Goal: Task Accomplishment & Management: Use online tool/utility

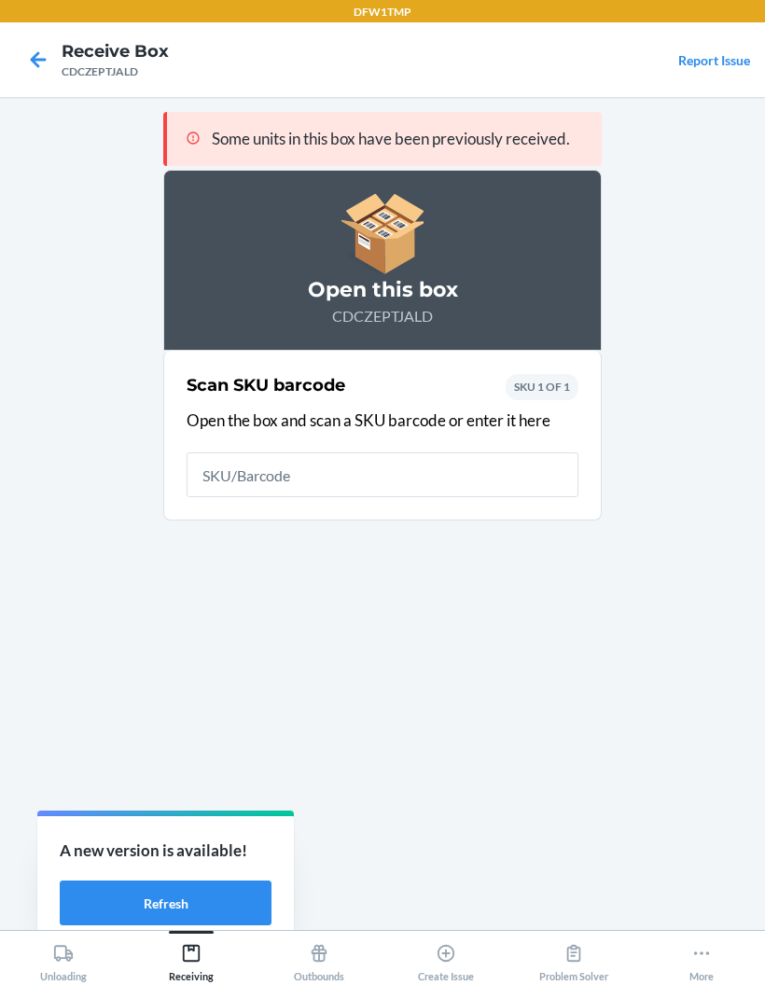
scroll to position [1, 0]
type input "MGS-K653"
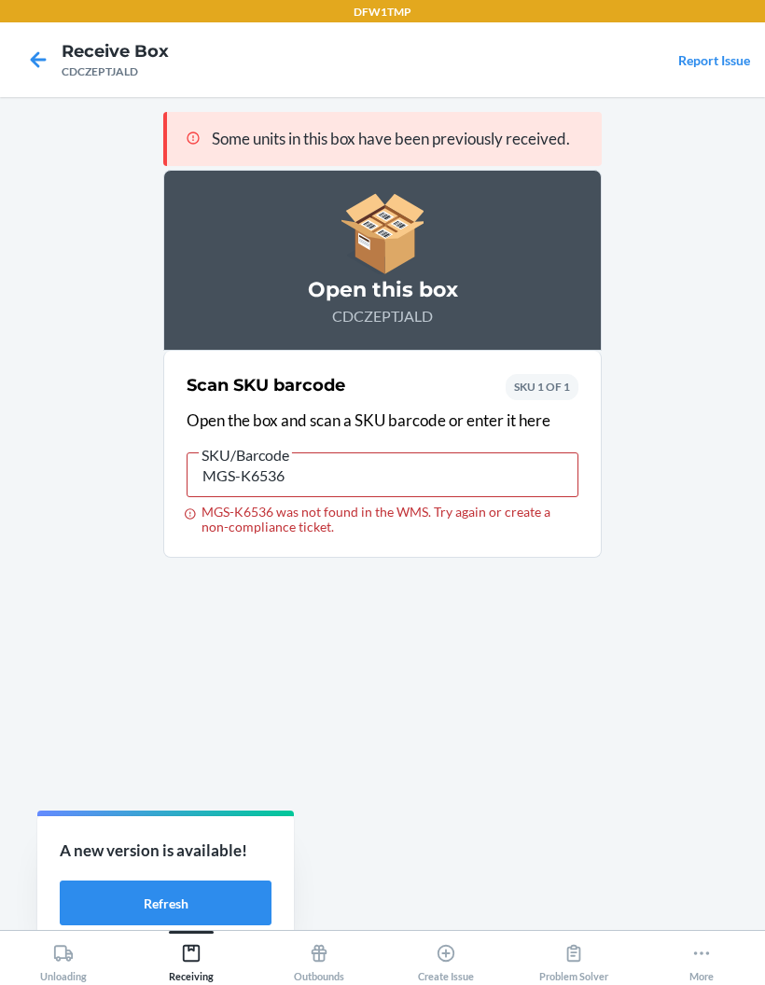
click at [481, 915] on div "Some units in this box have been previously received. Open this box CDCZEPTJALD…" at bounding box center [382, 513] width 439 height 803
click at [486, 474] on input "MGS-K6536" at bounding box center [383, 475] width 392 height 45
type input "M"
click at [45, 57] on icon at bounding box center [38, 60] width 32 height 32
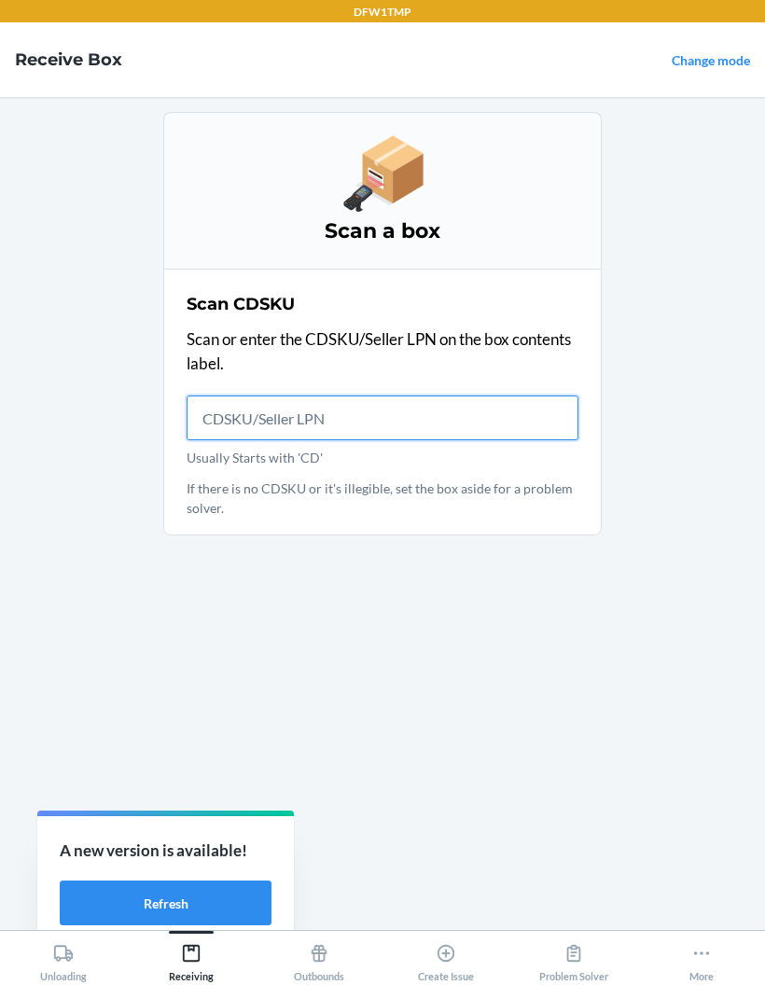
click at [218, 420] on input "Usually Starts with 'CD'" at bounding box center [383, 418] width 392 height 45
type input "CDE6E4XFJK"
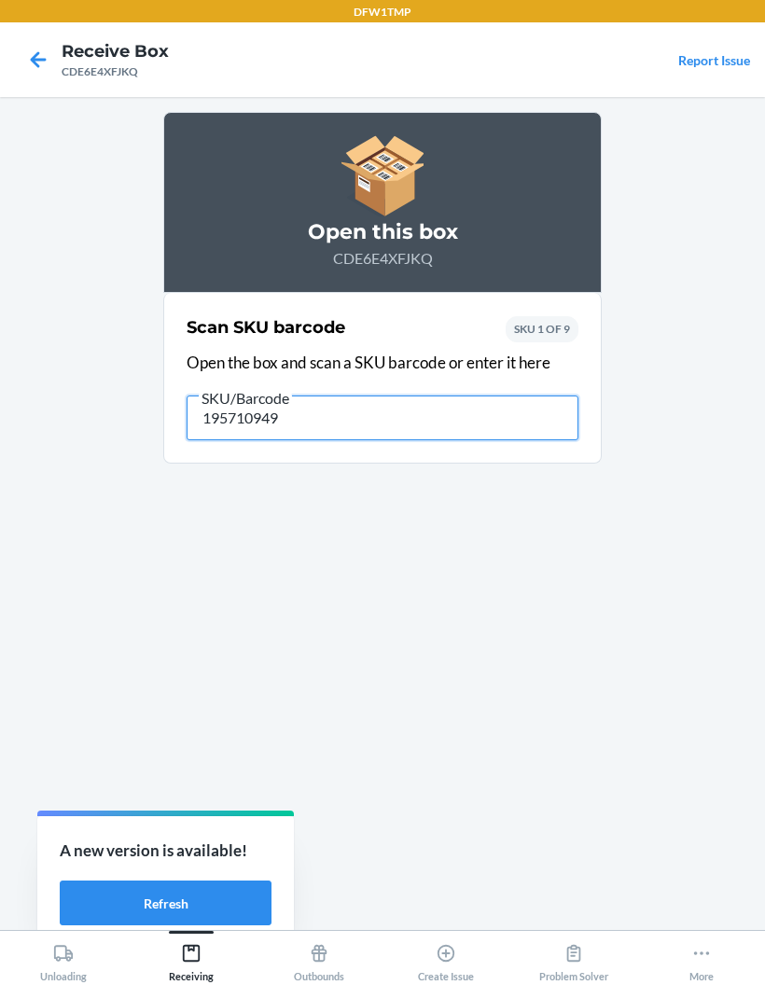
type input "1957109490"
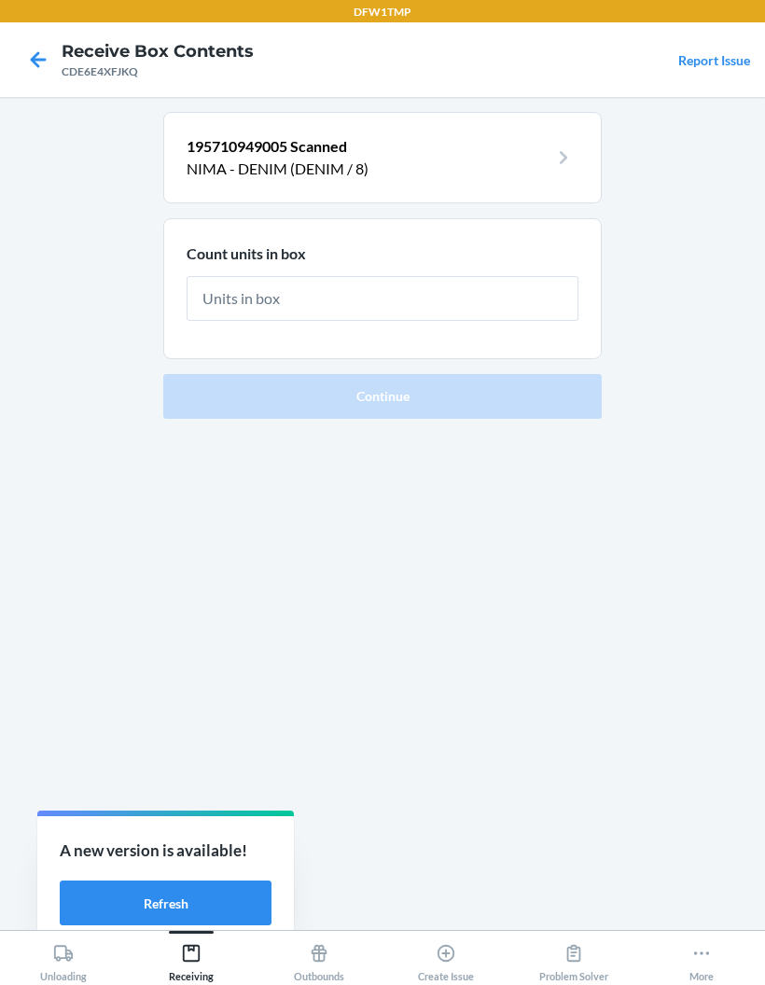
type input "1"
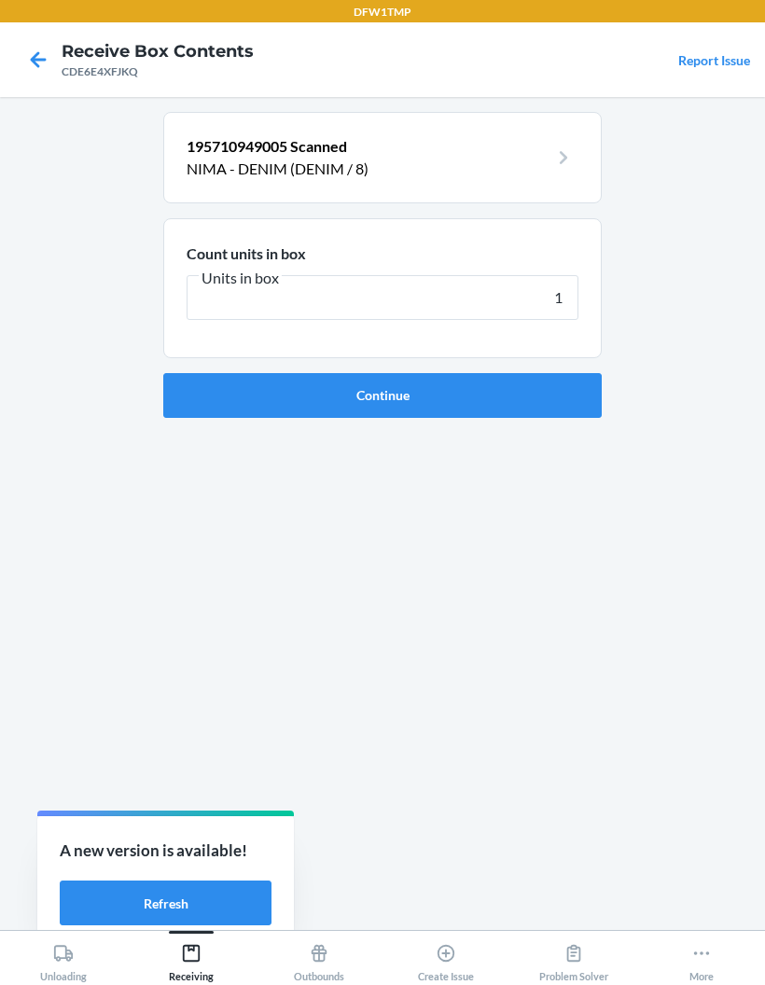
click at [216, 388] on button "Continue" at bounding box center [382, 395] width 439 height 45
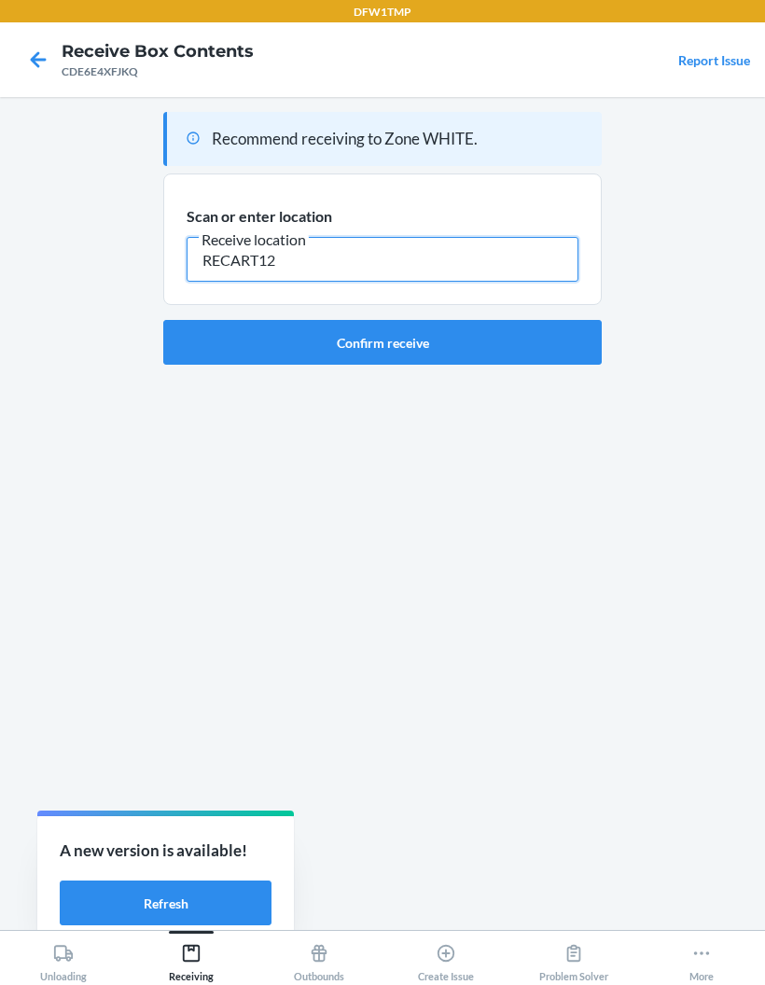
type input "RECART12"
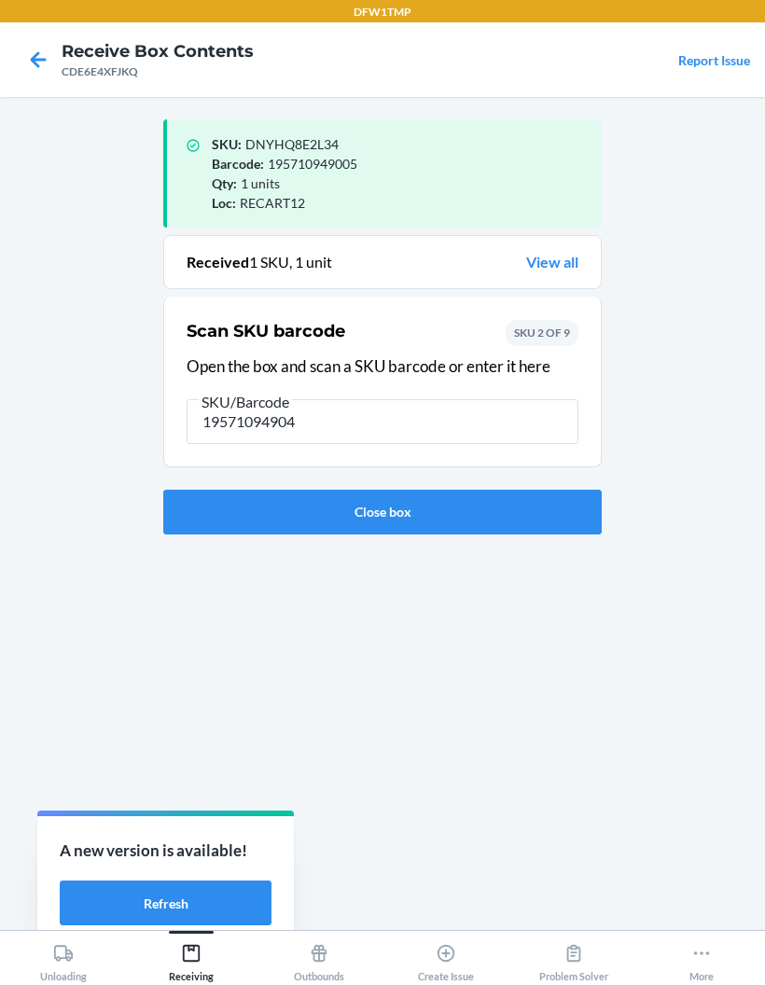
type input "195710949043"
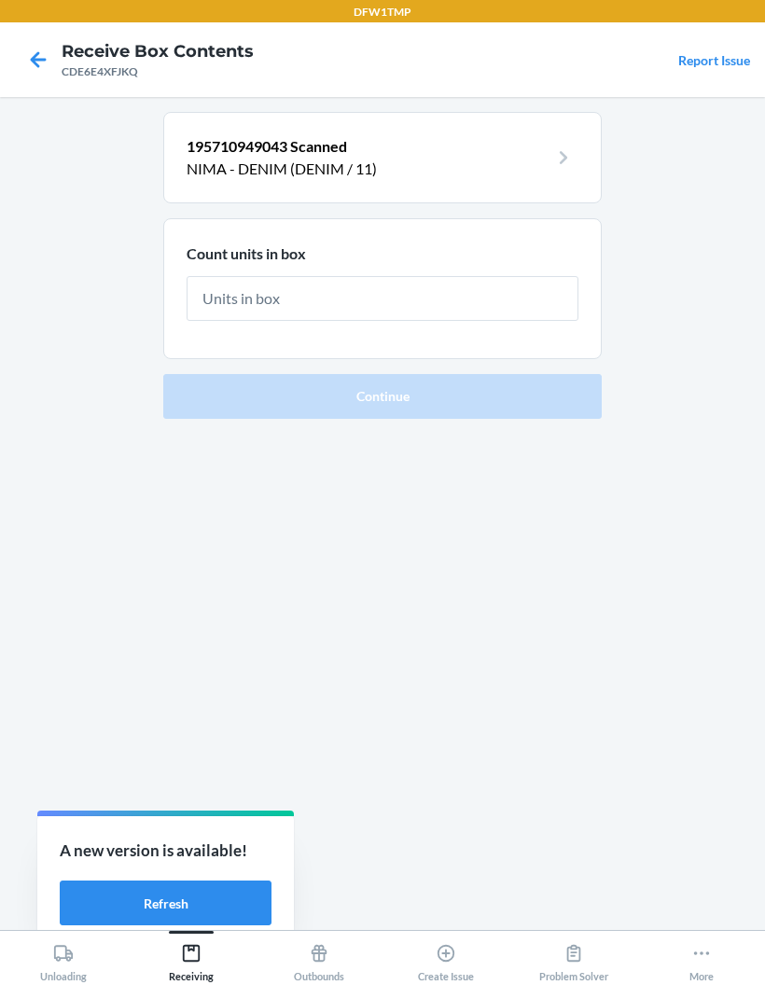
type input "1"
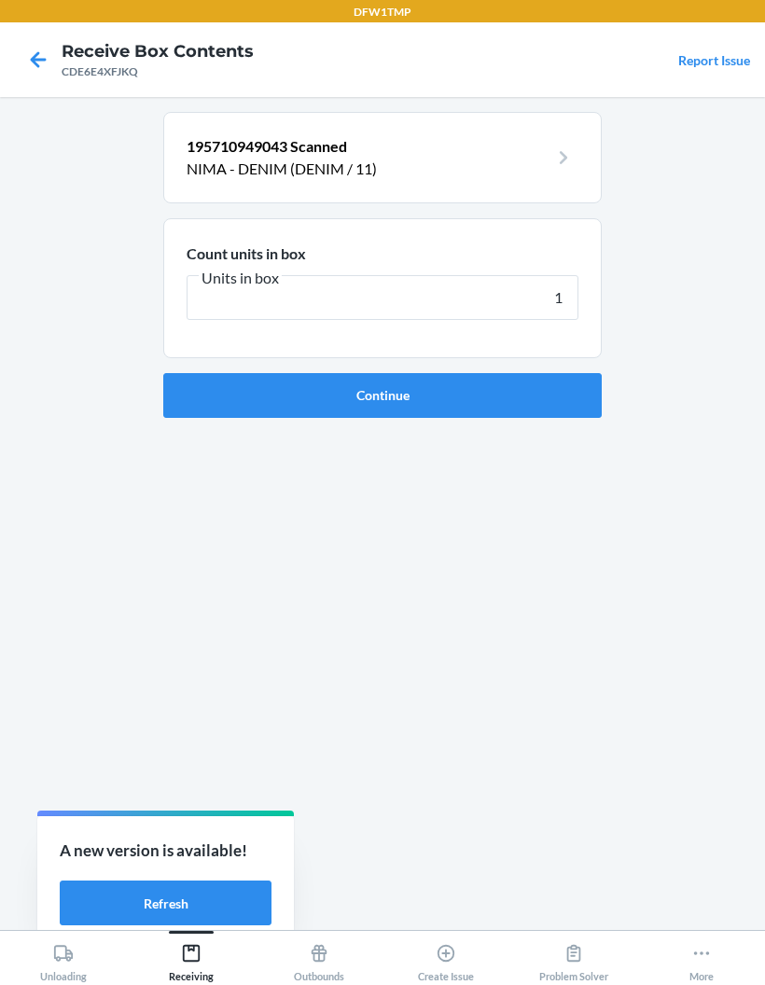
click at [239, 377] on button "Continue" at bounding box center [382, 395] width 439 height 45
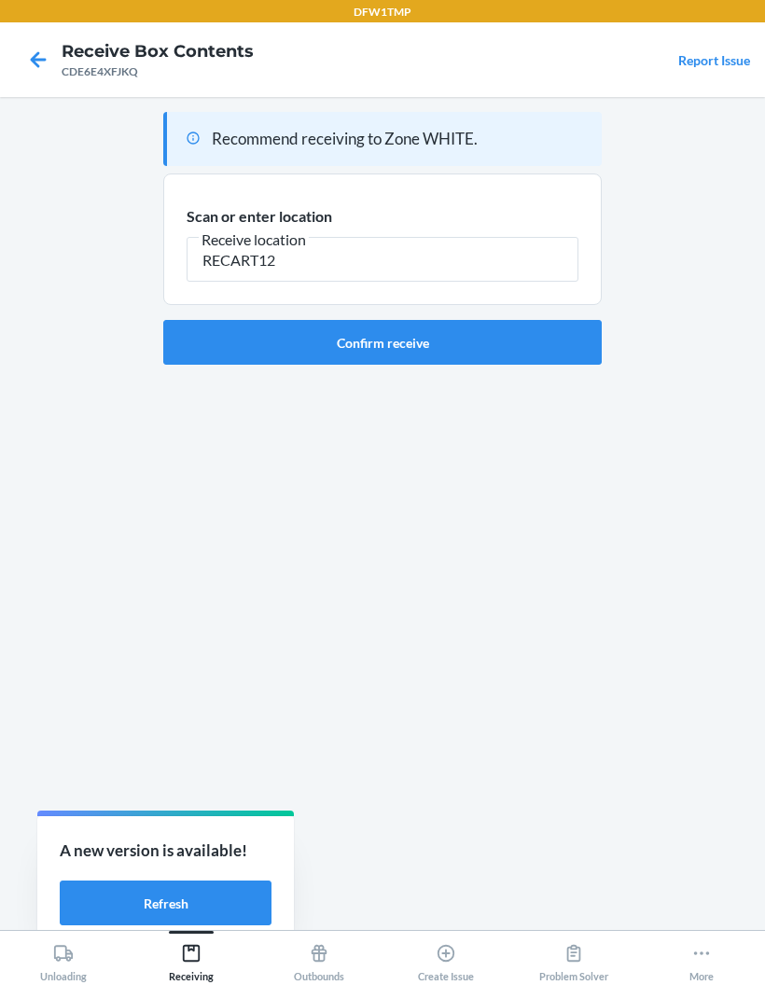
type input "RECART12"
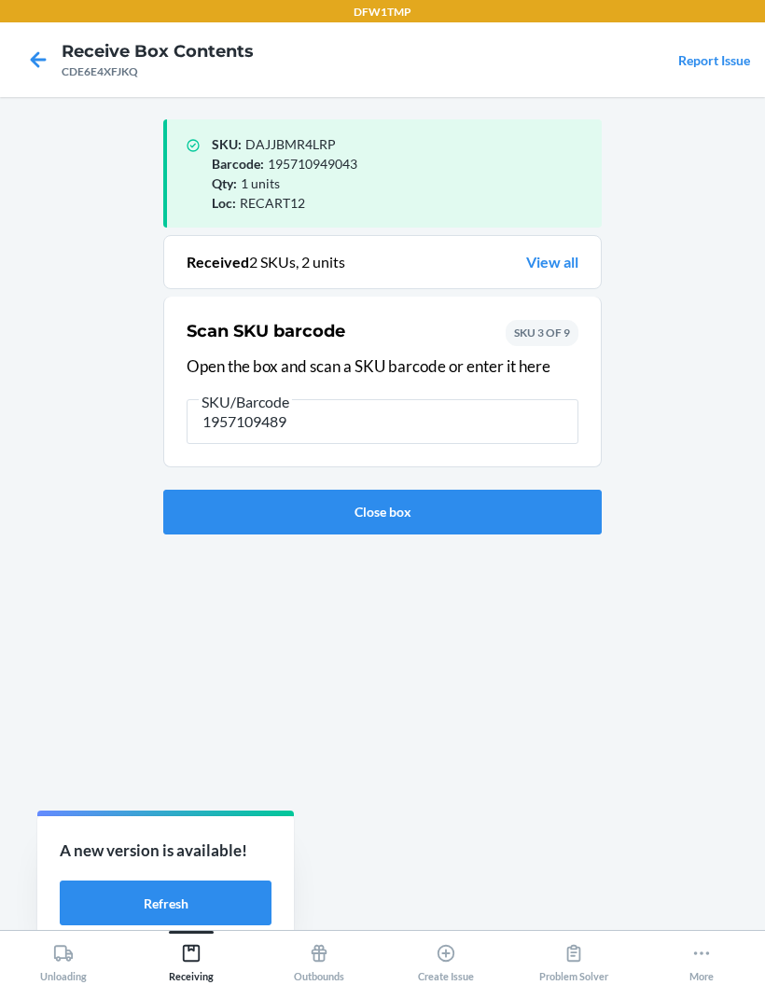
type input "19571094896"
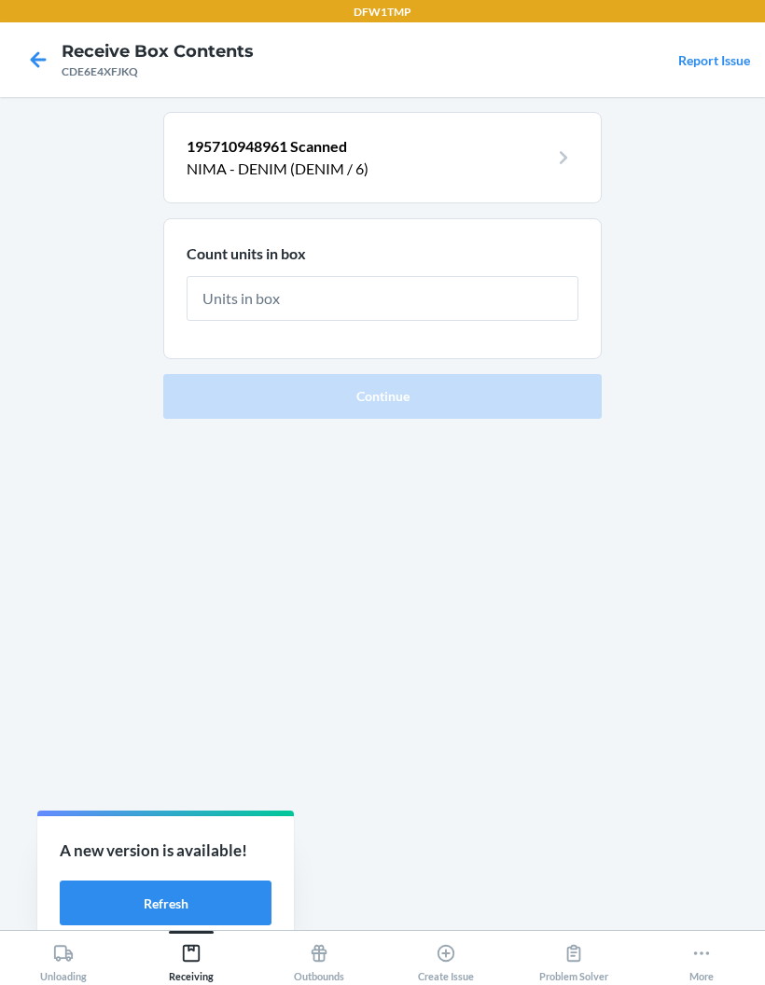
type input "1"
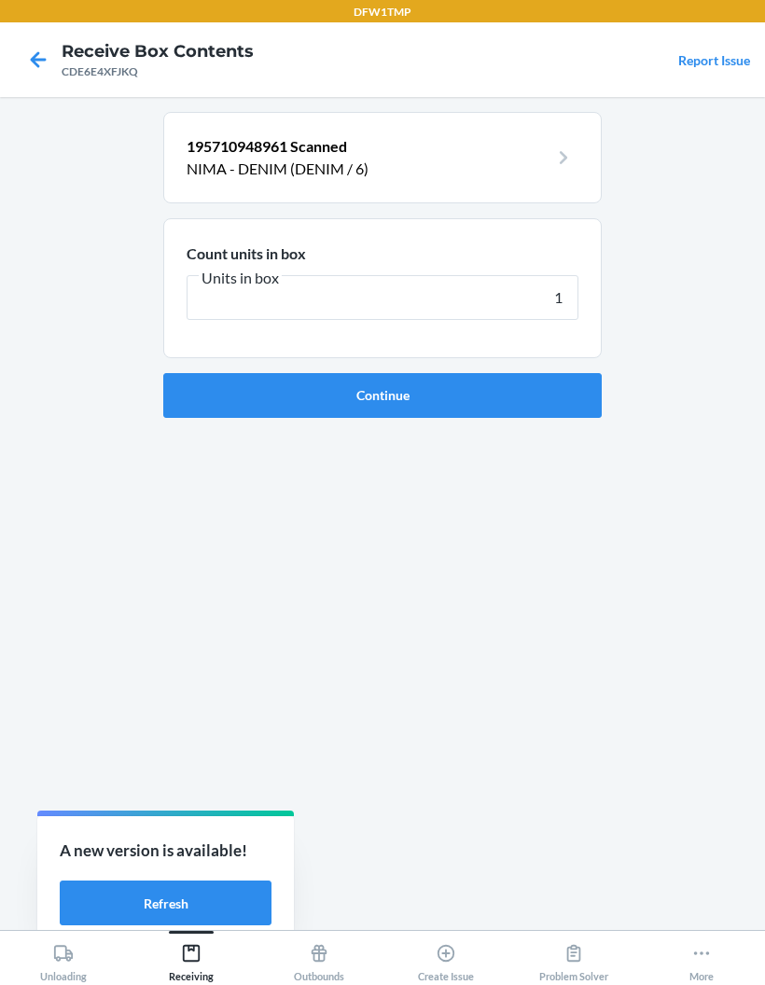
click at [383, 394] on button "Continue" at bounding box center [382, 395] width 439 height 45
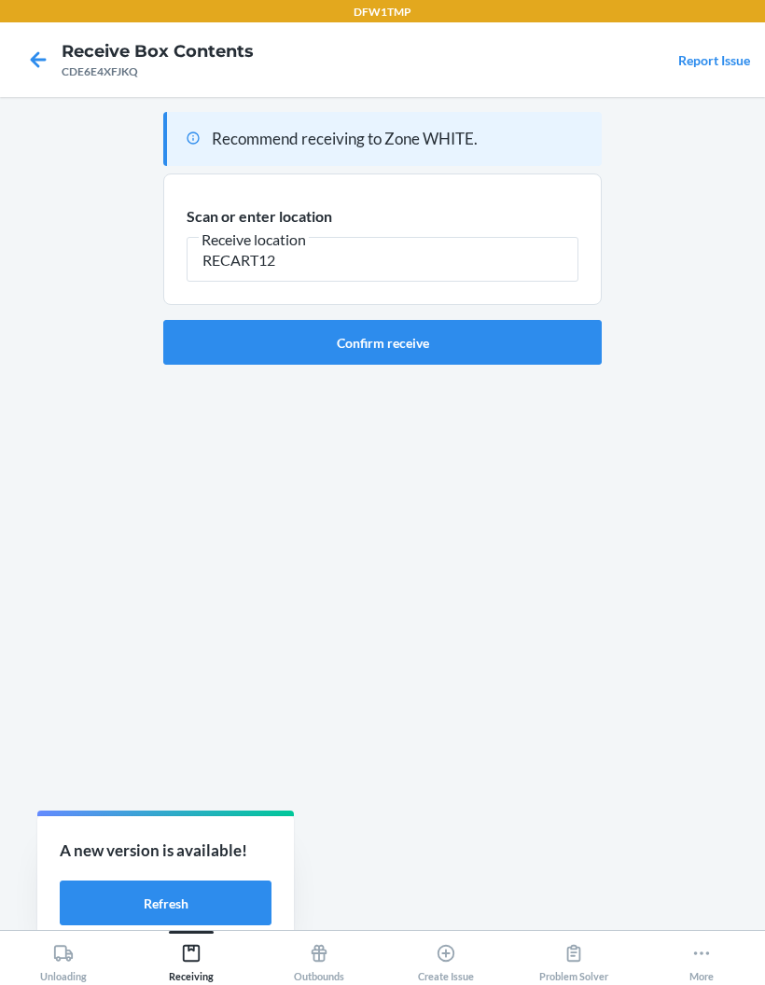
type input "RECART12"
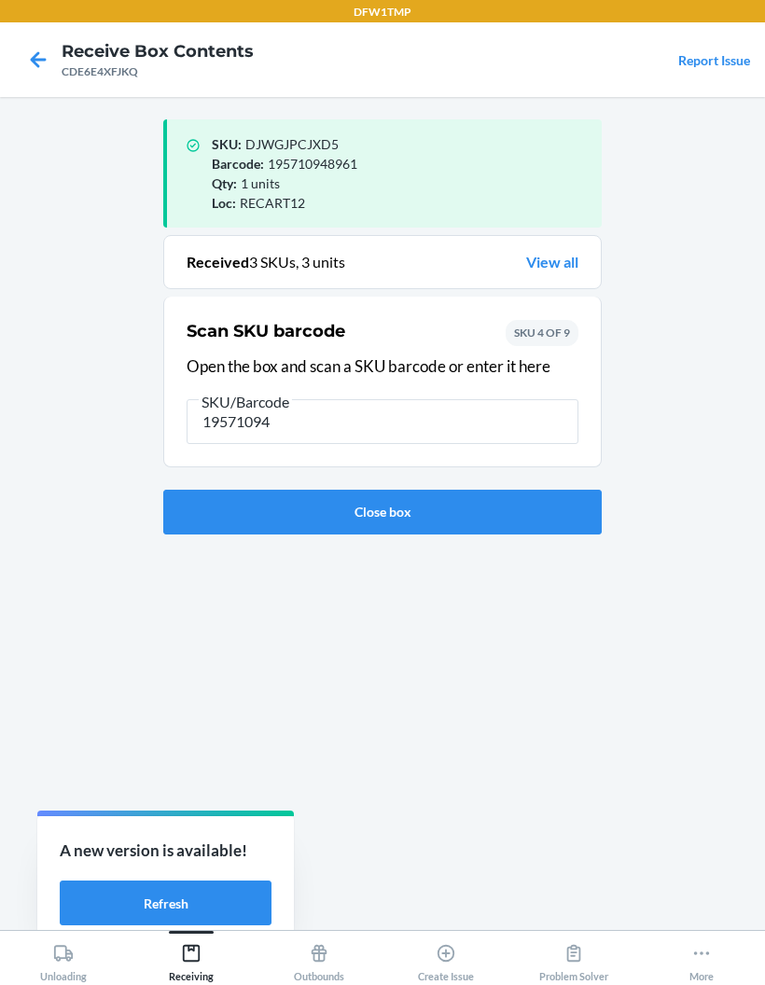
type input "195710948"
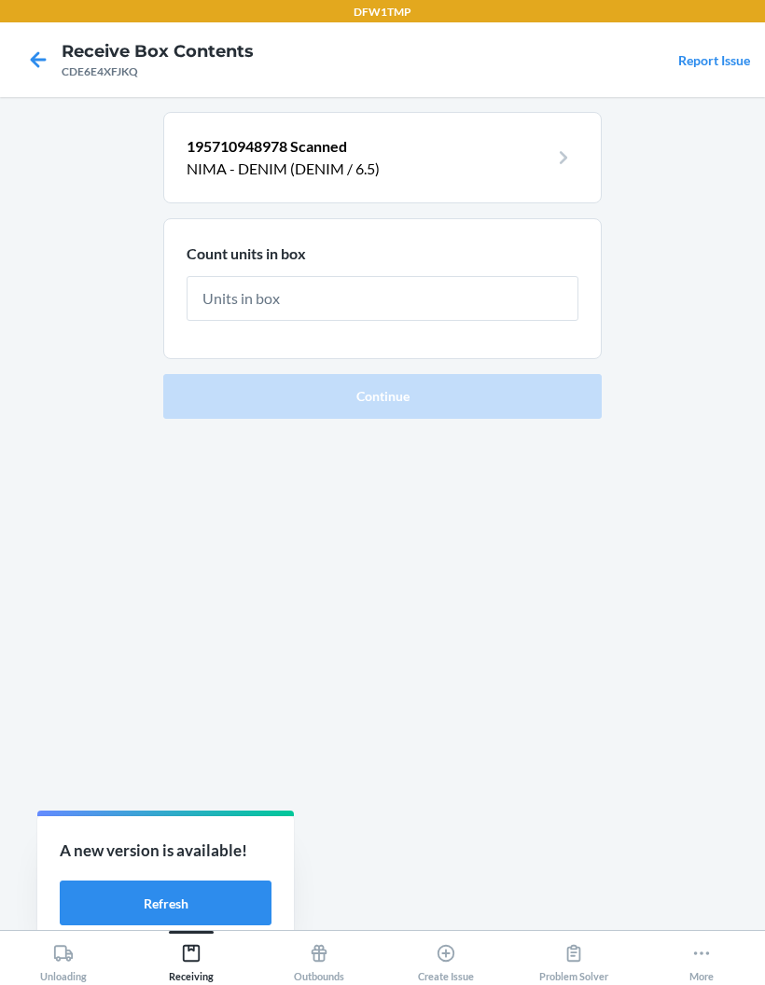
type input "1"
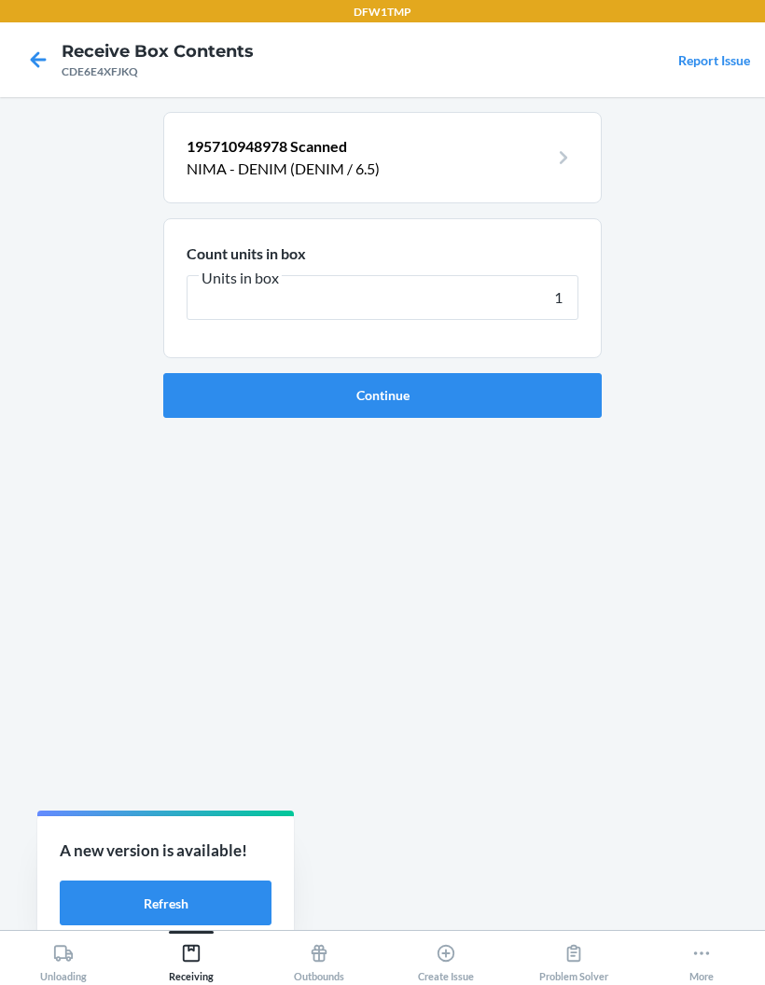
click at [307, 394] on button "Continue" at bounding box center [382, 395] width 439 height 45
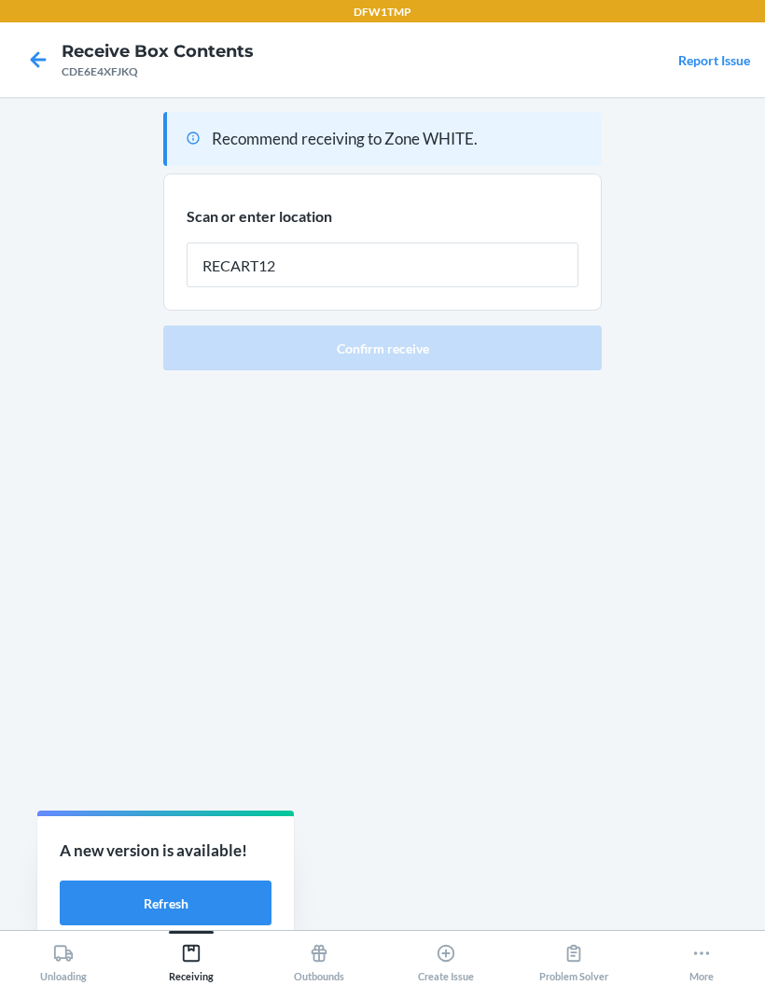
type input "RECART12"
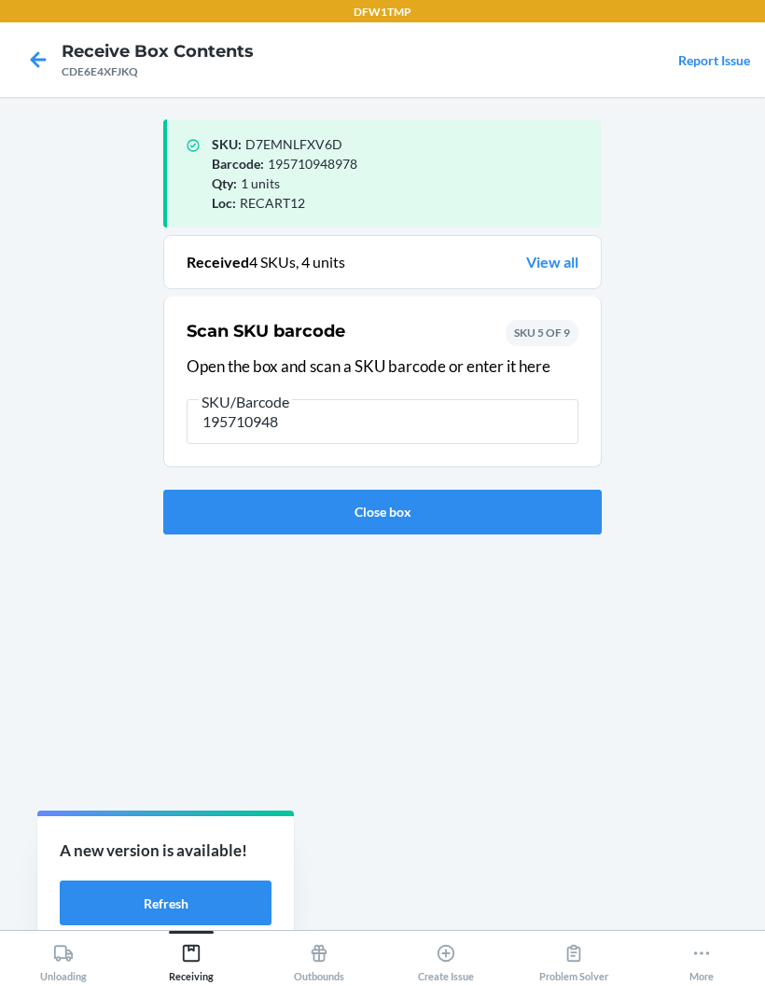
type input "1957109489"
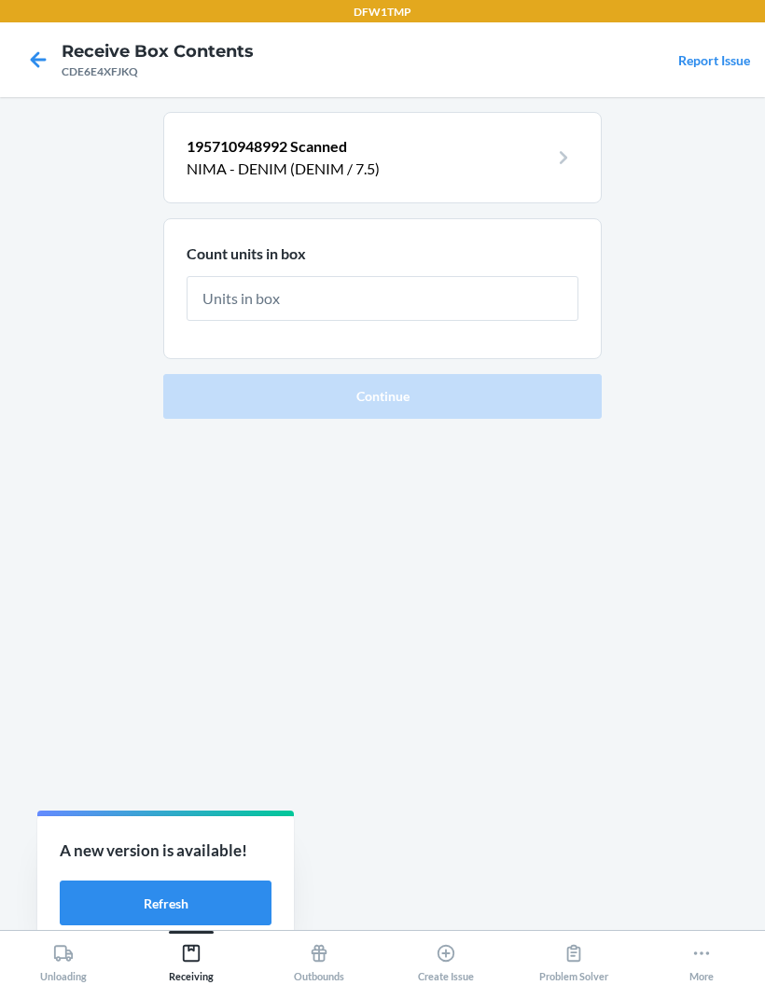
type input "1"
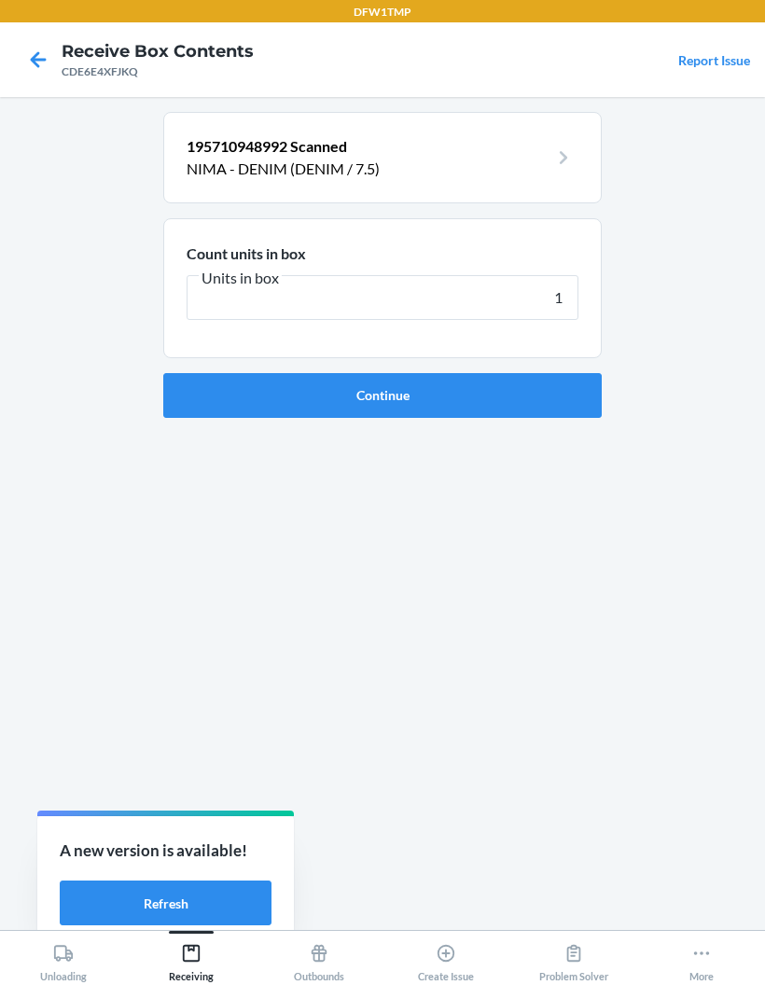
click at [187, 392] on button "Continue" at bounding box center [382, 395] width 439 height 45
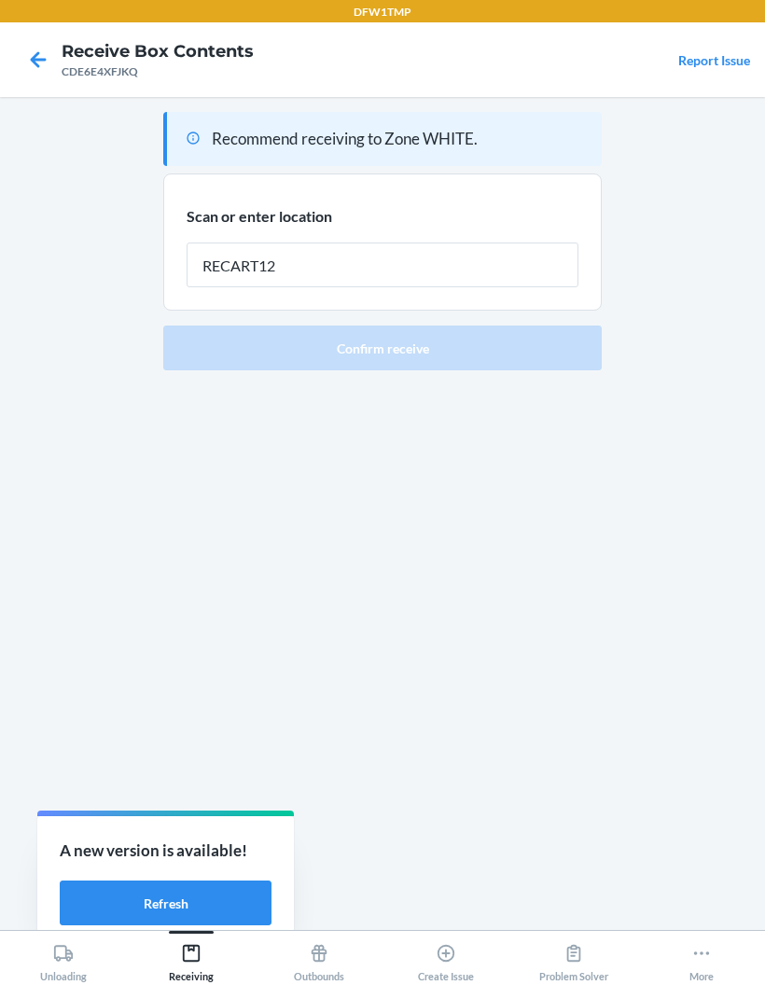
type input "RECART12"
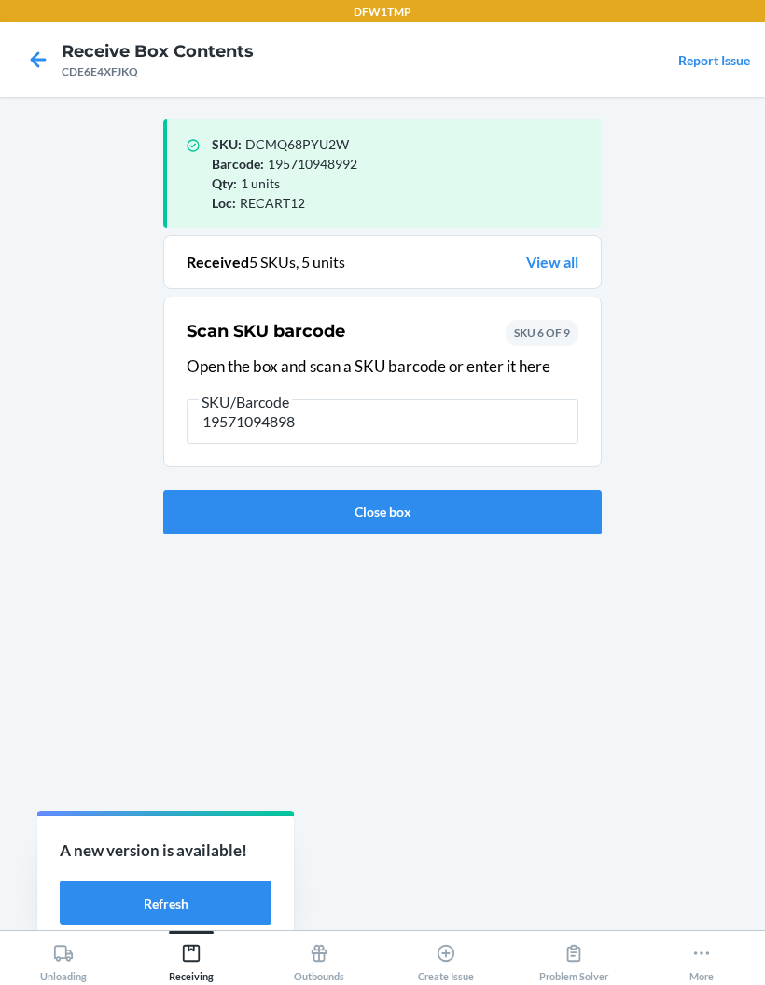
type input "195710948985"
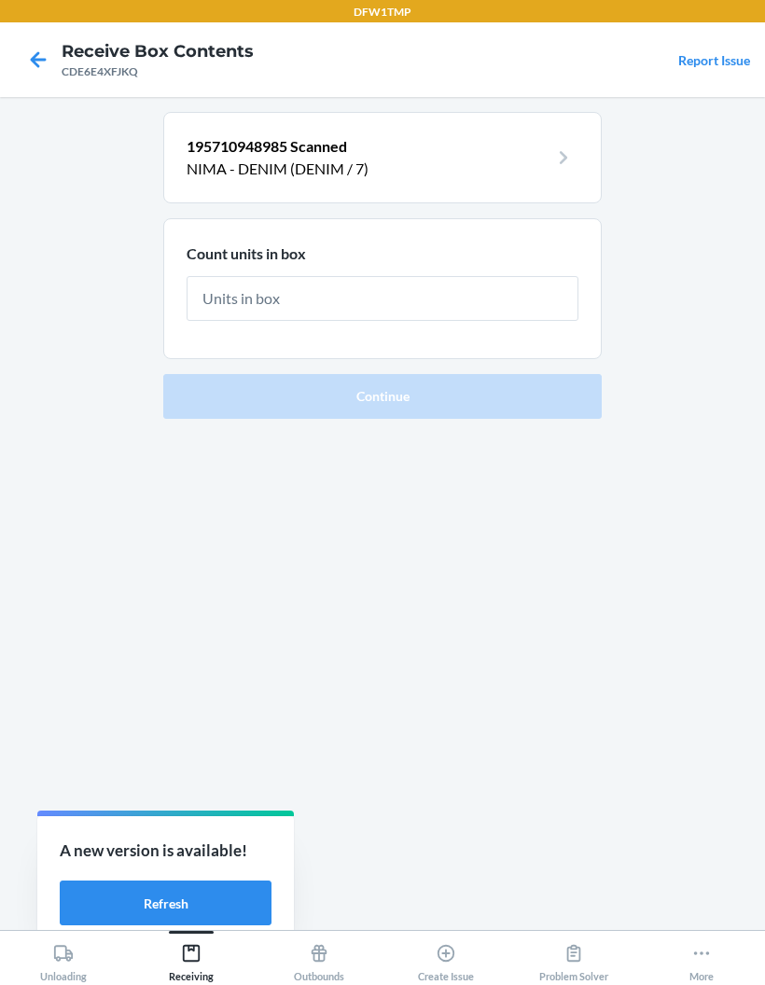
type input "1"
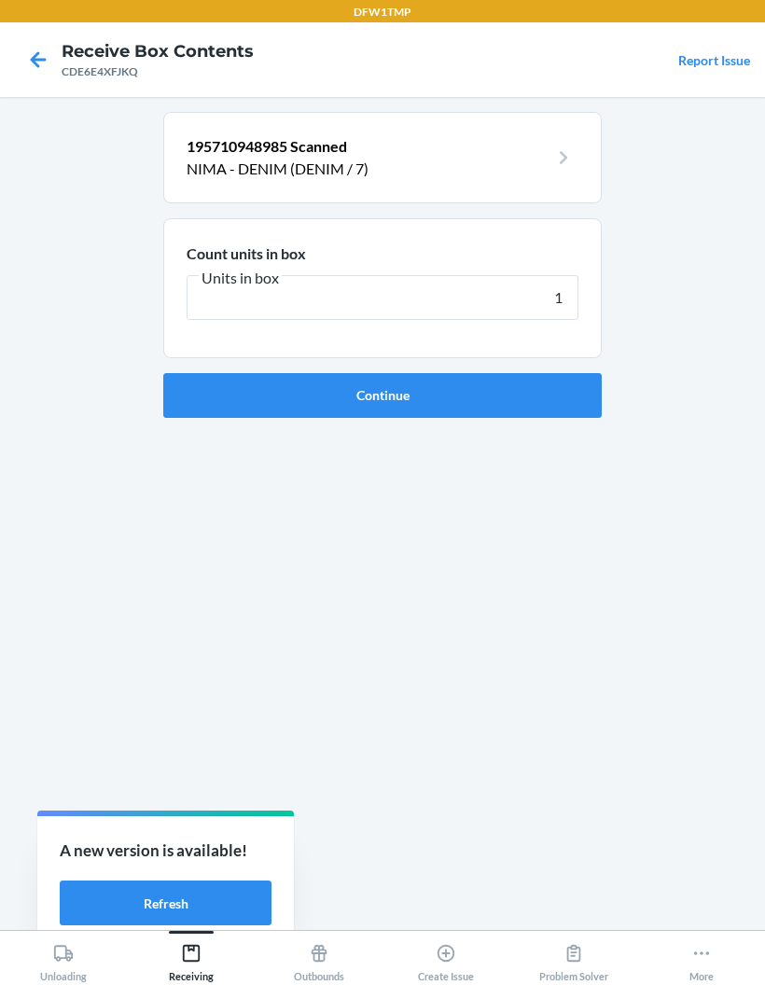
click at [309, 395] on button "Continue" at bounding box center [382, 395] width 439 height 45
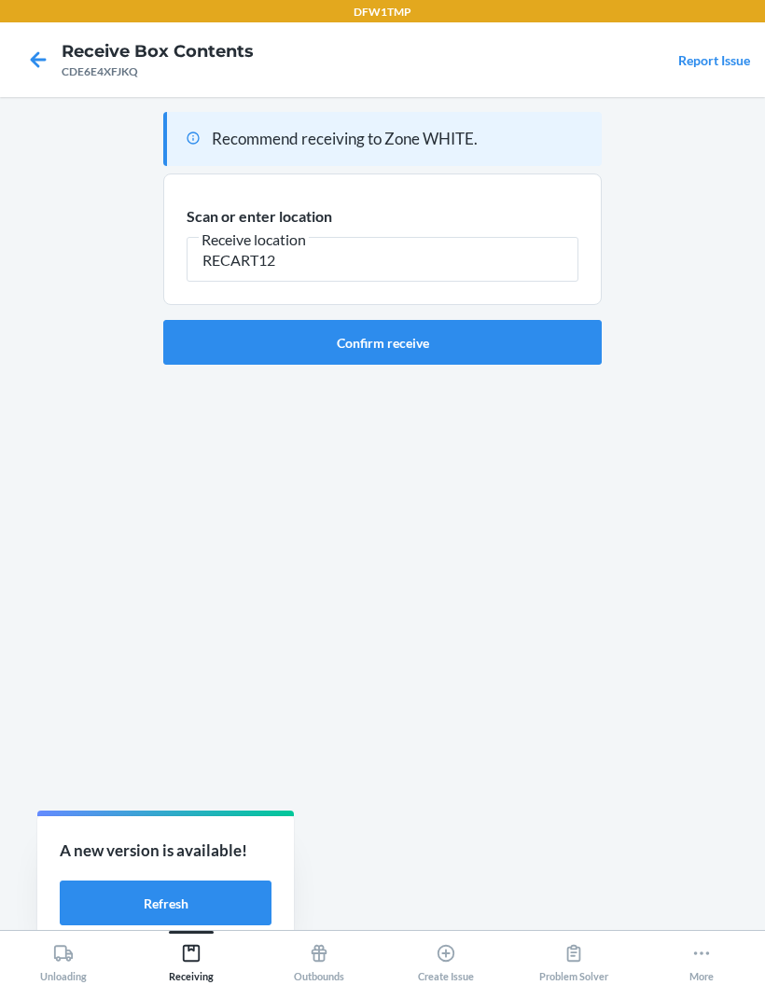
type input "RECART12"
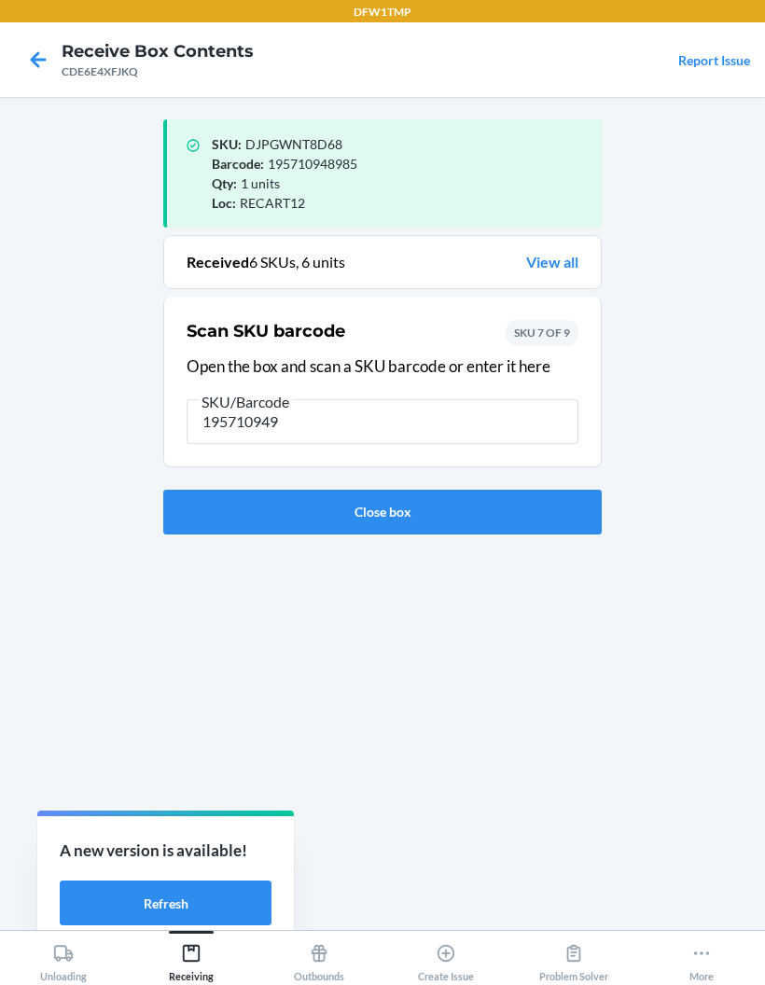
type input "1957109490"
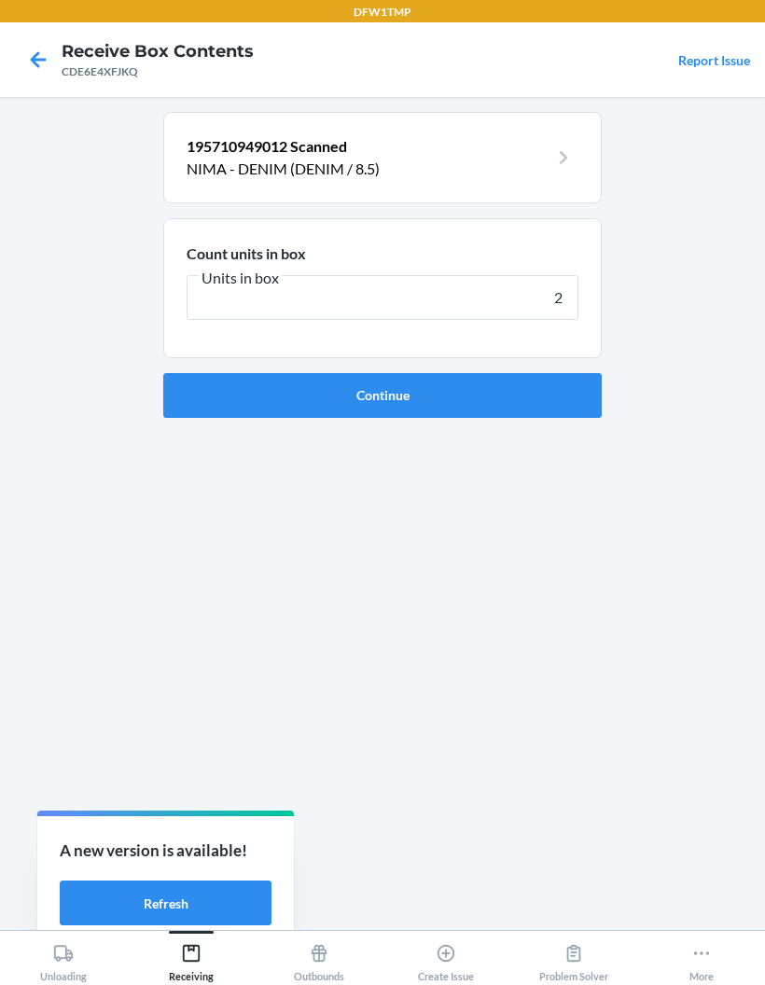
type input "2"
click at [237, 365] on form "Count units in box Units in box 2 Continue" at bounding box center [382, 318] width 439 height 200
click at [235, 398] on button "Continue" at bounding box center [382, 395] width 439 height 45
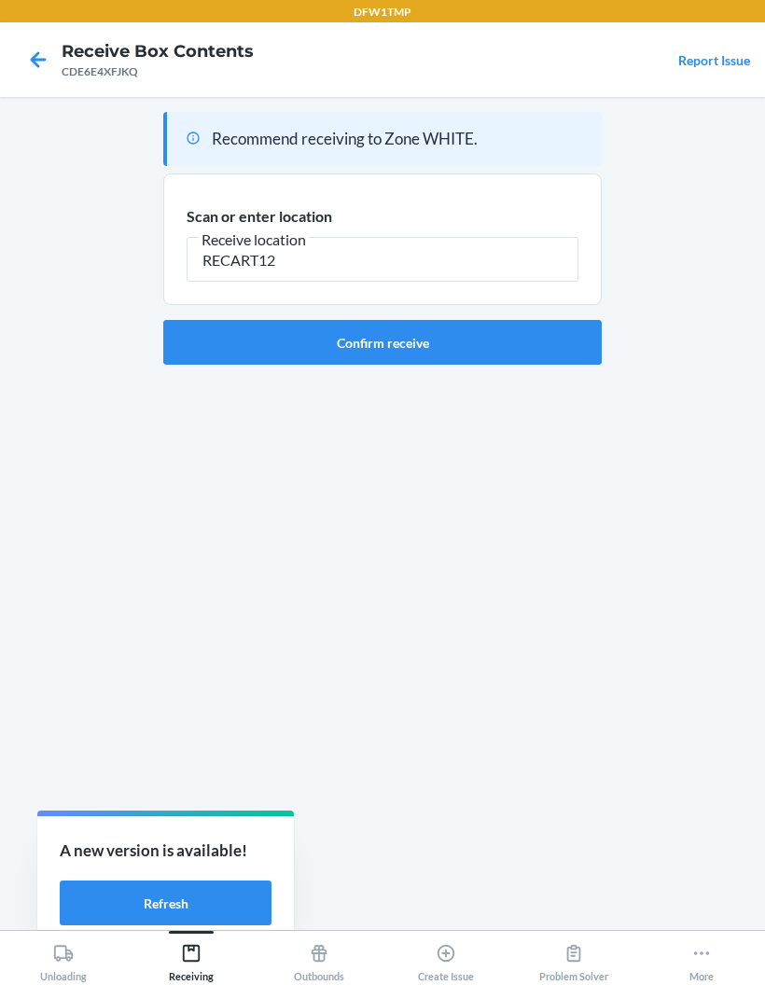
type input "RECART12"
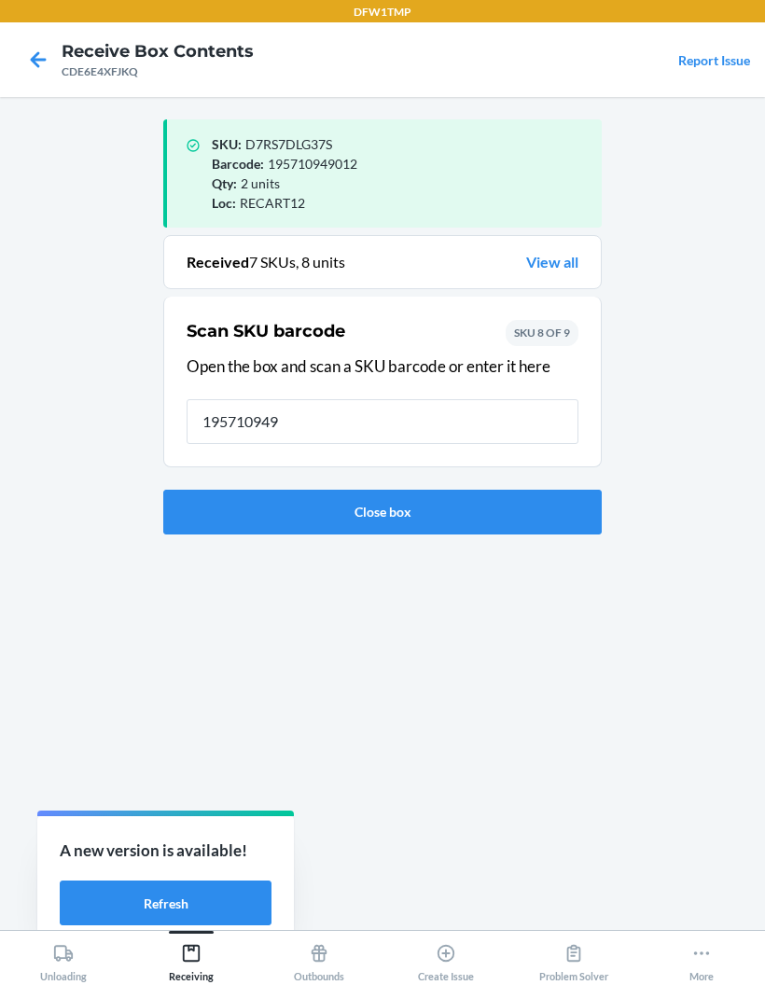
type input "1957109490"
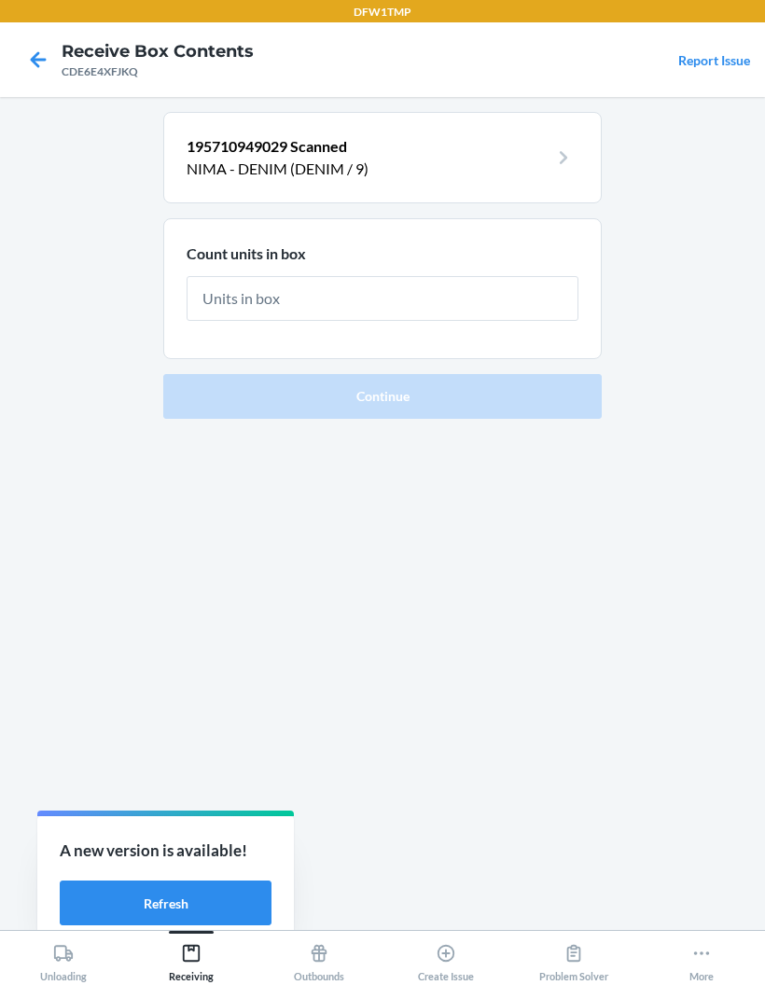
type input "2"
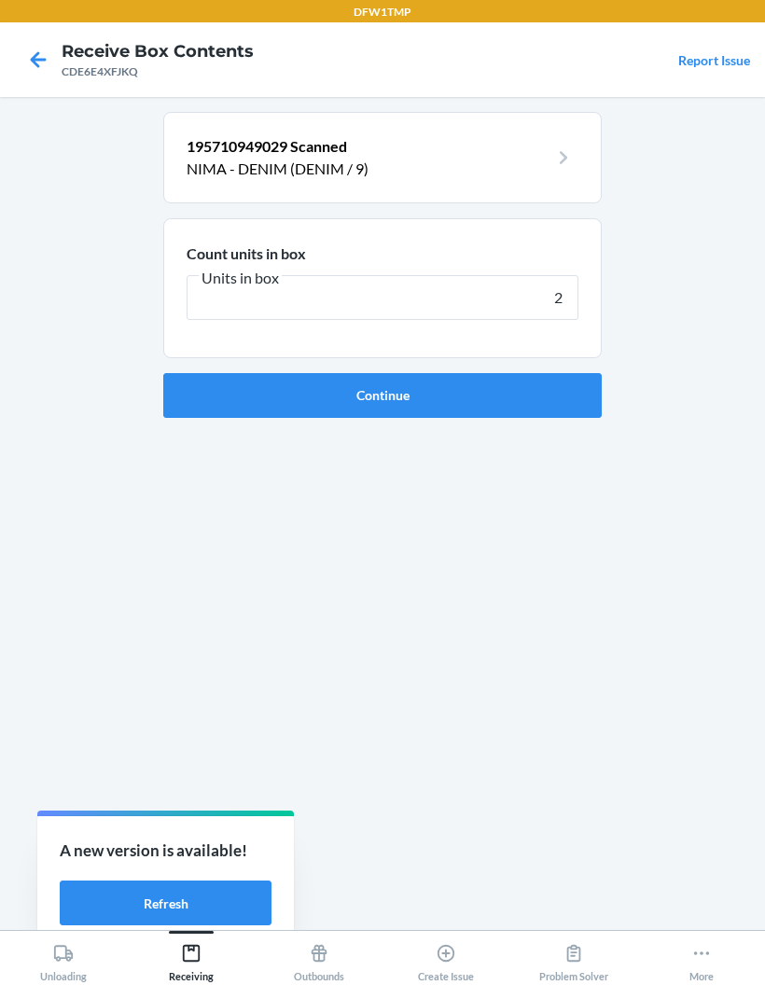
click at [194, 393] on button "Continue" at bounding box center [382, 395] width 439 height 45
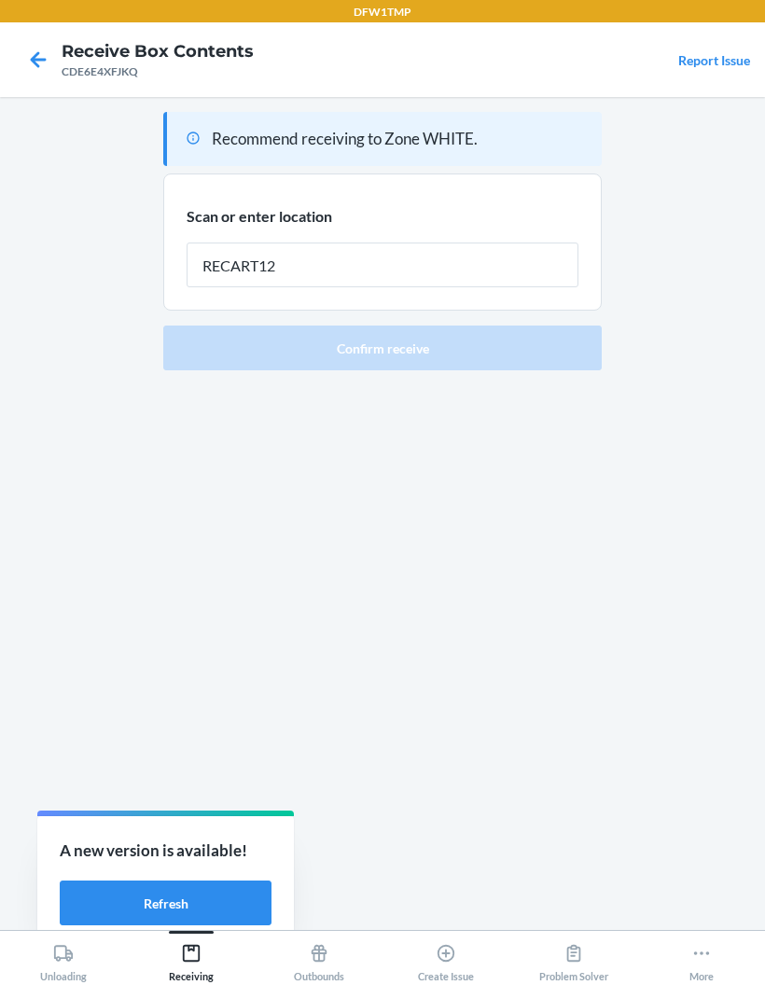
type input "RECART12"
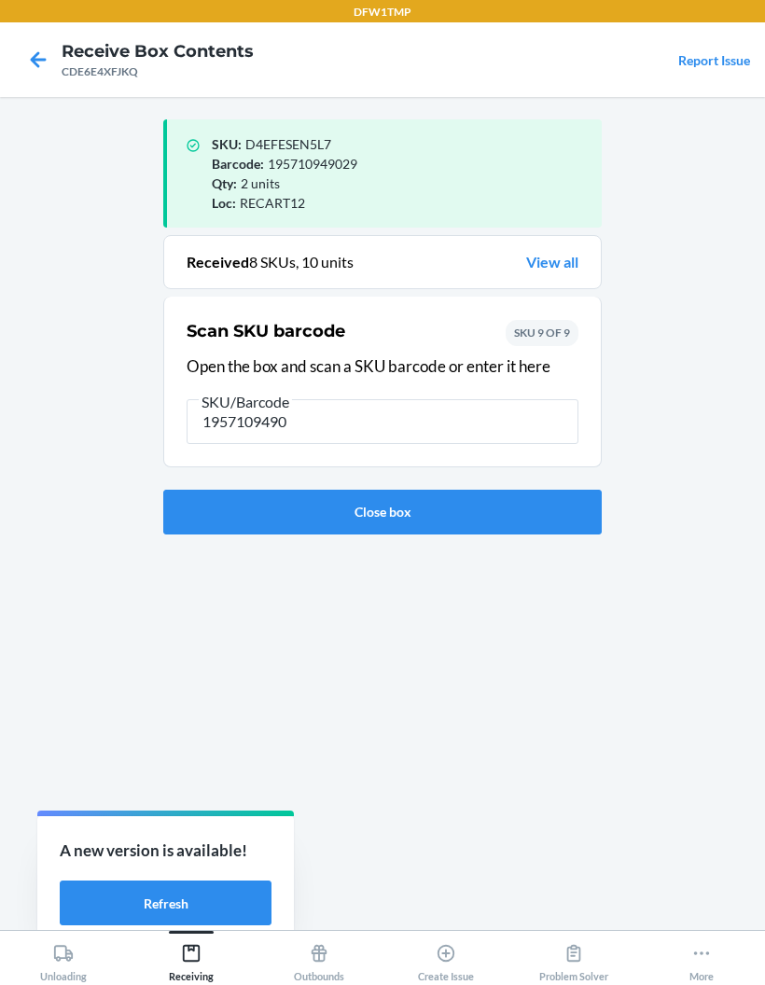
type input "19571094903"
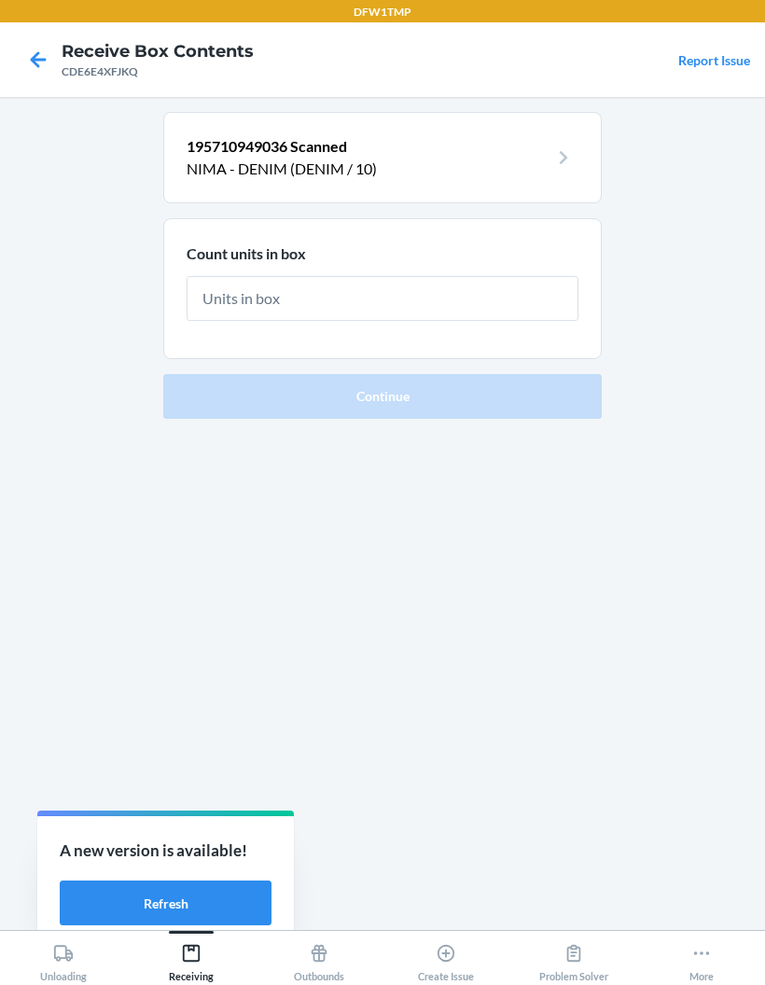
type input "2"
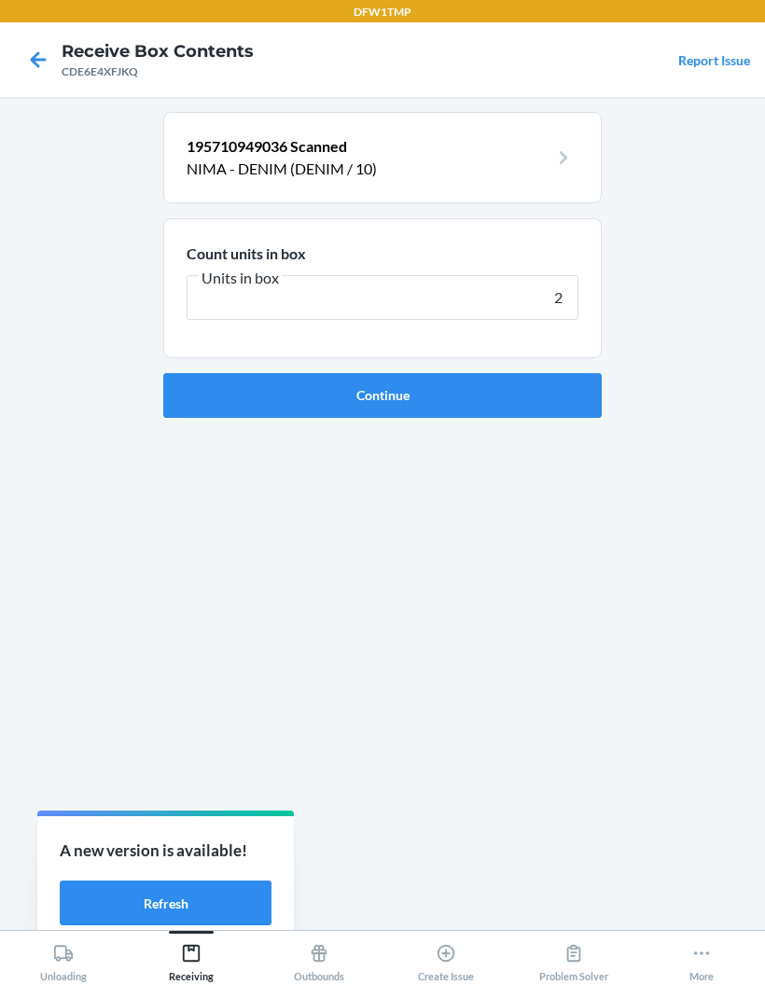
click at [231, 391] on button "Continue" at bounding box center [382, 395] width 439 height 45
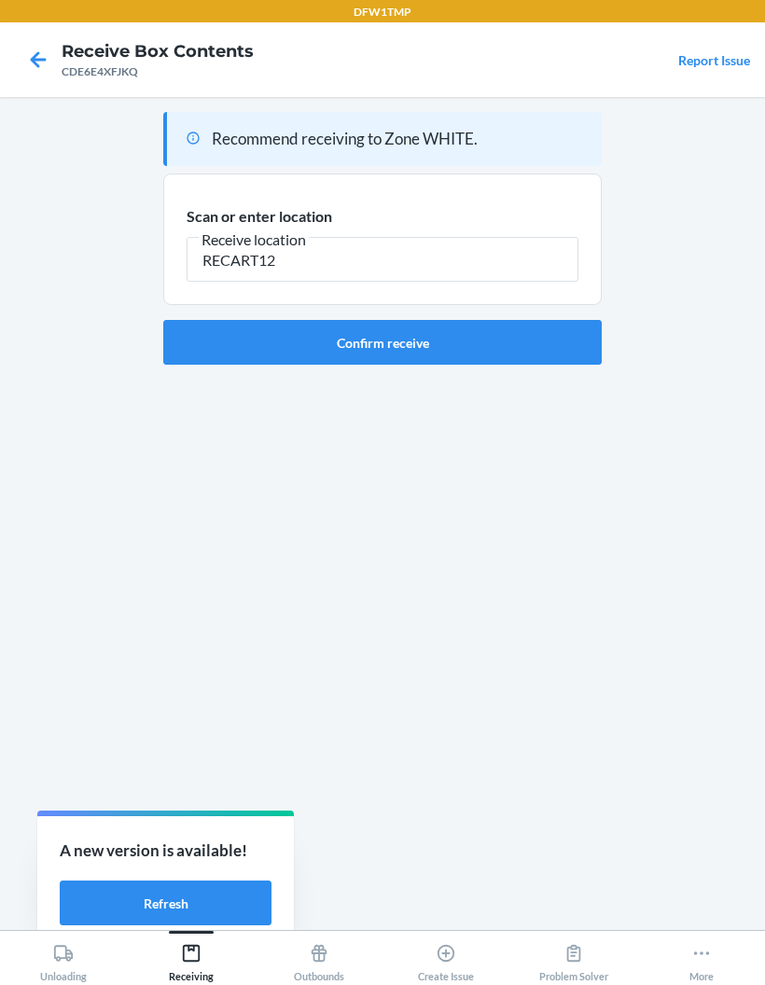
type input "RECART12"
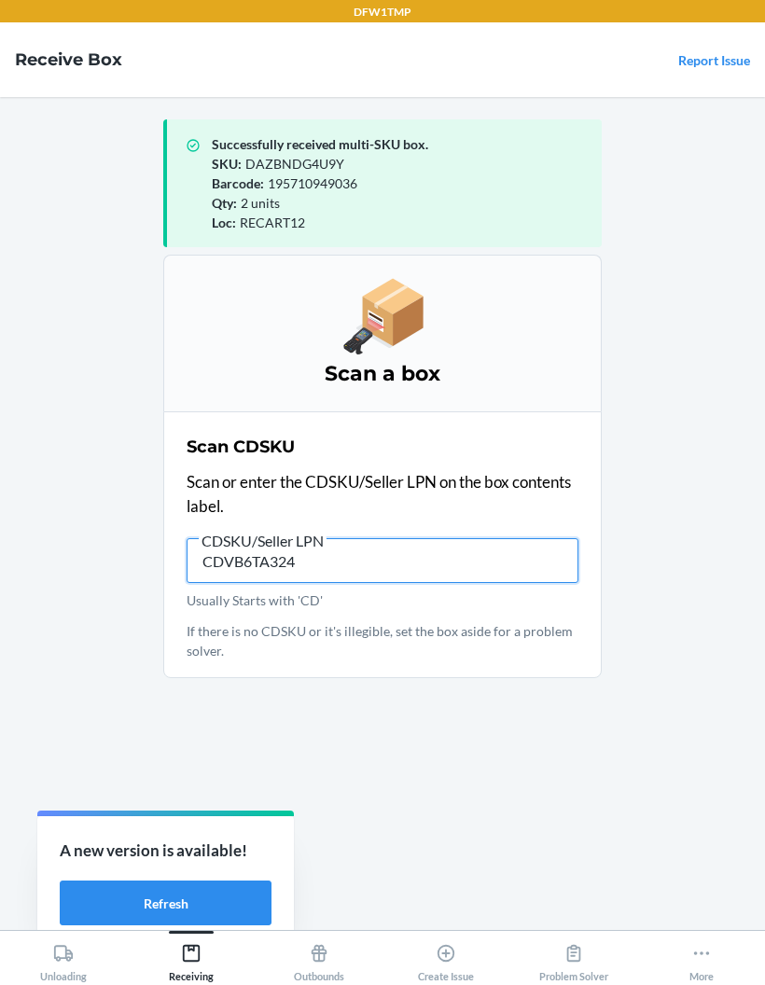
type input "CDVB6TA3247"
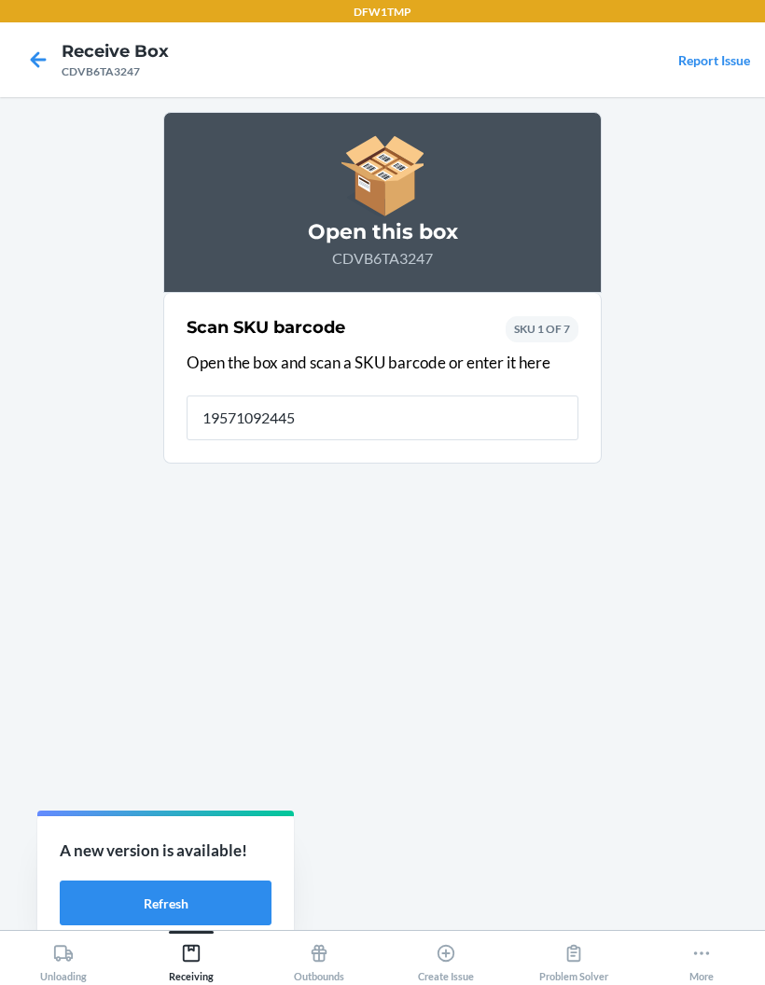
type input "195710924453"
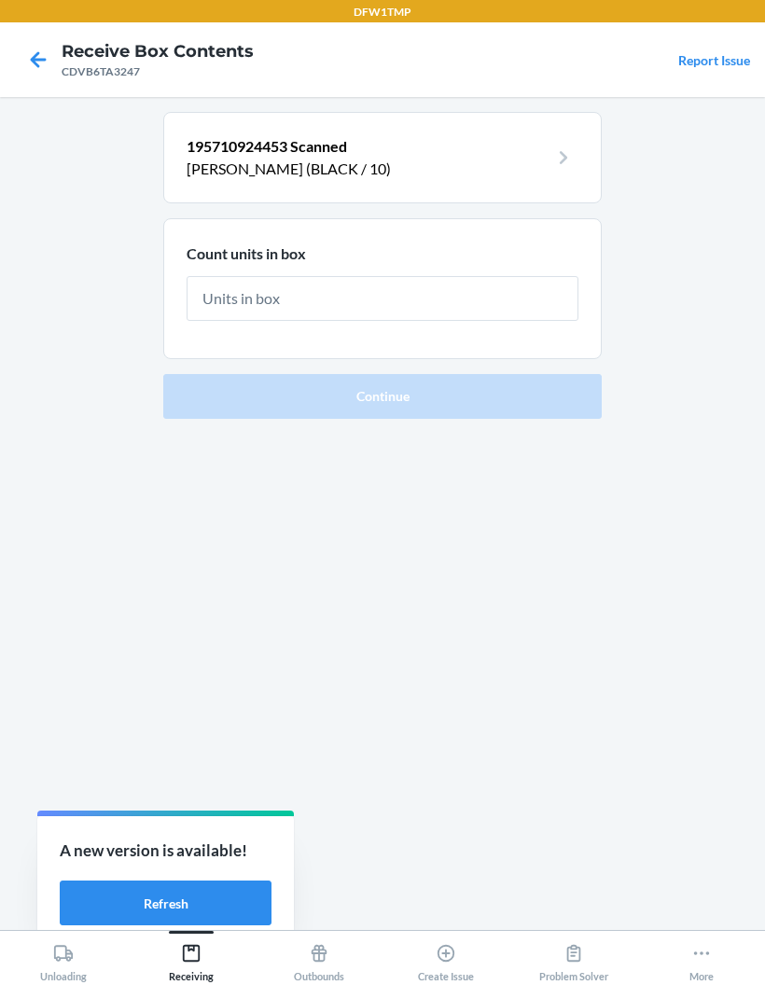
type input "2"
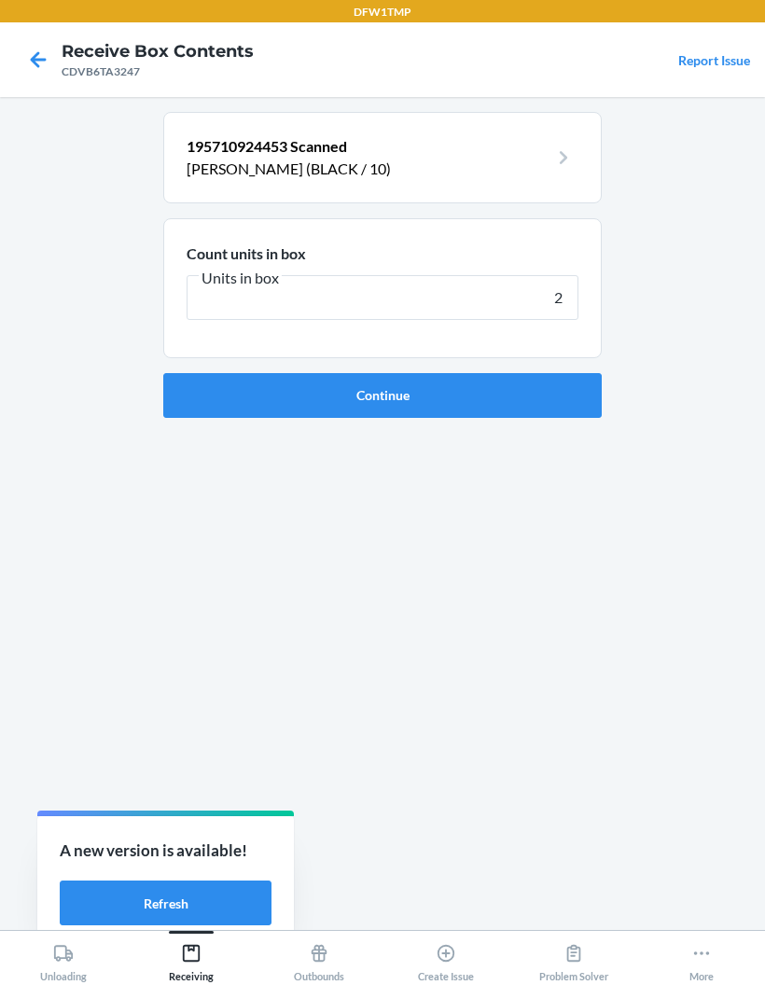
click at [196, 386] on button "Continue" at bounding box center [382, 395] width 439 height 45
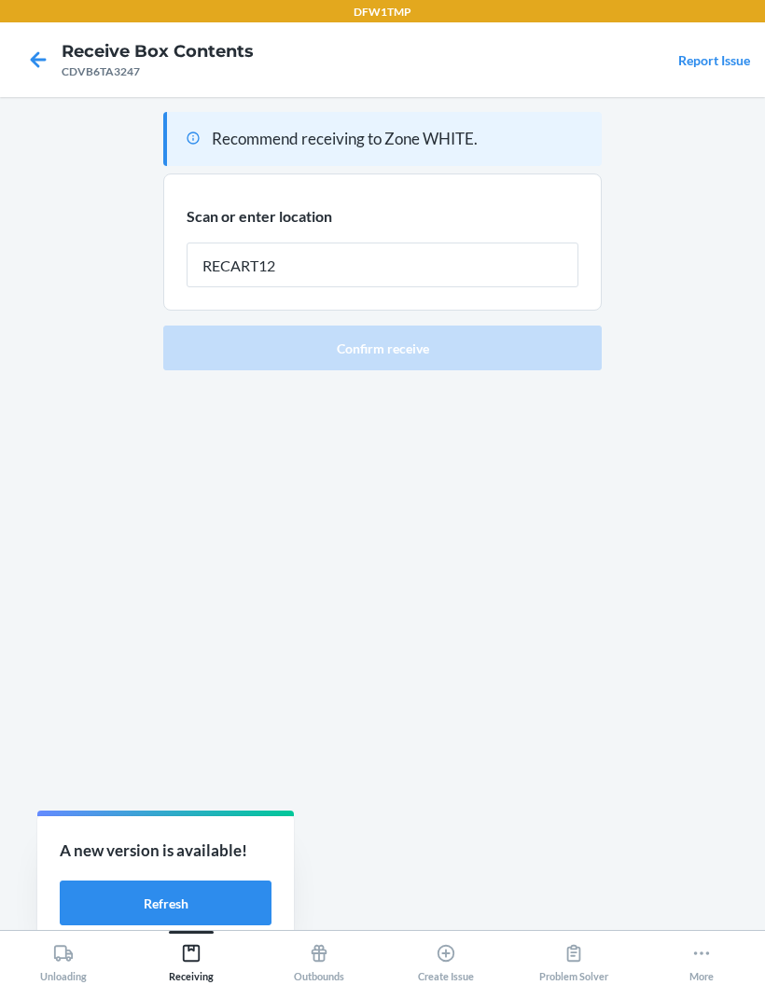
type input "RECART12"
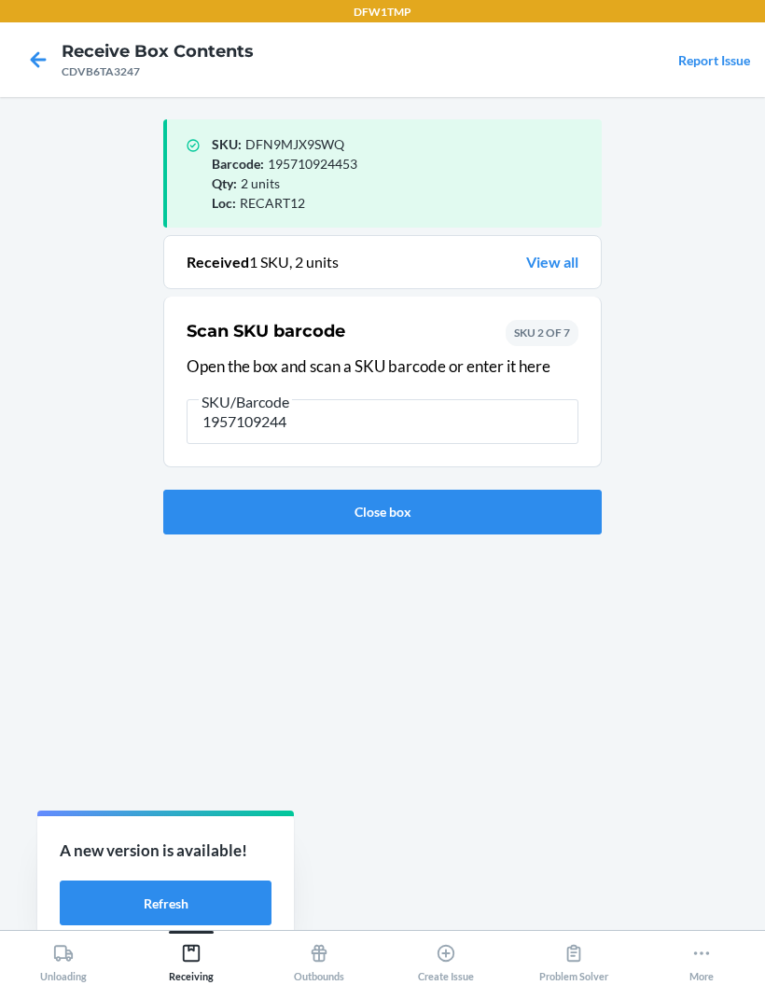
type input "19571092444"
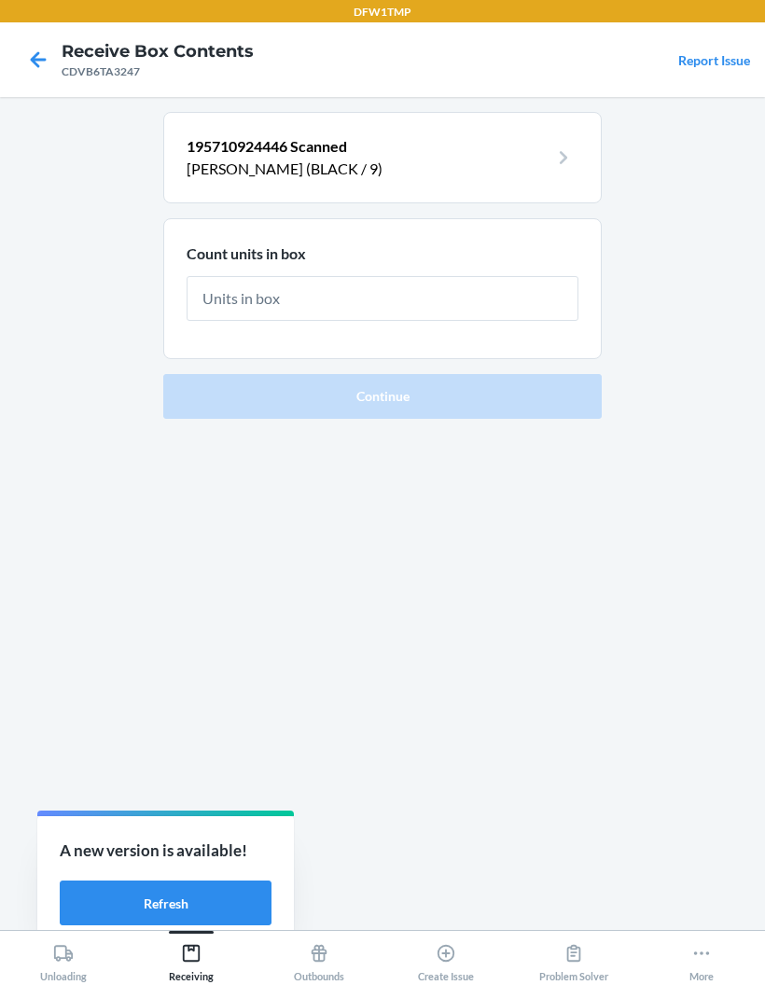
type input "3"
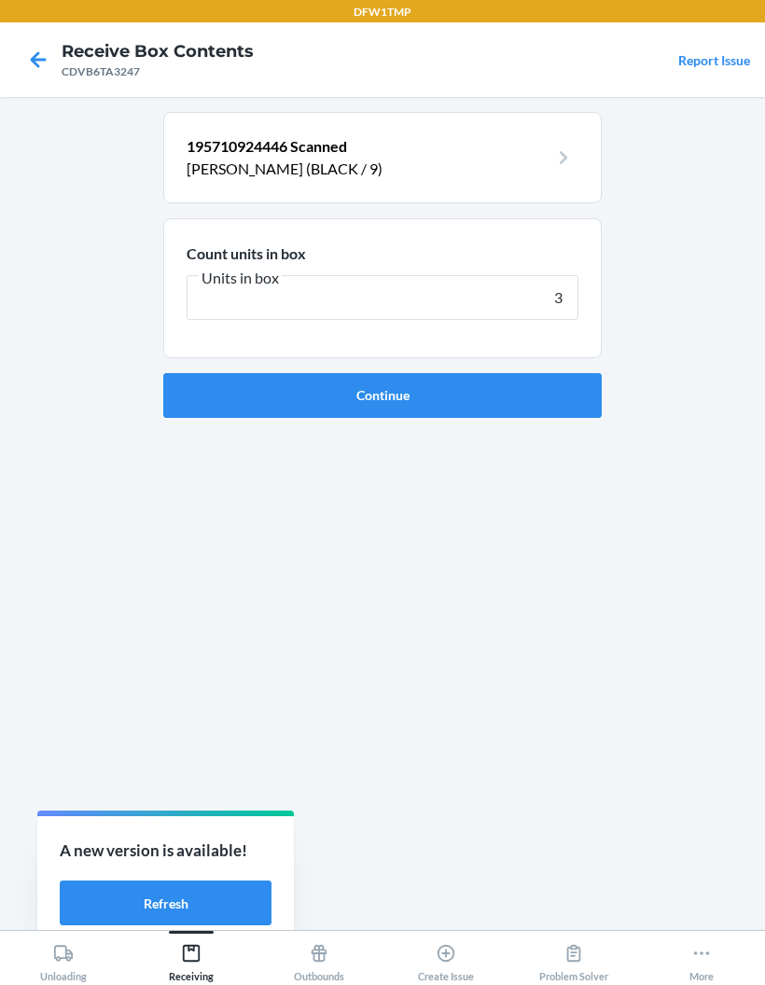
click at [383, 394] on button "Continue" at bounding box center [382, 395] width 439 height 45
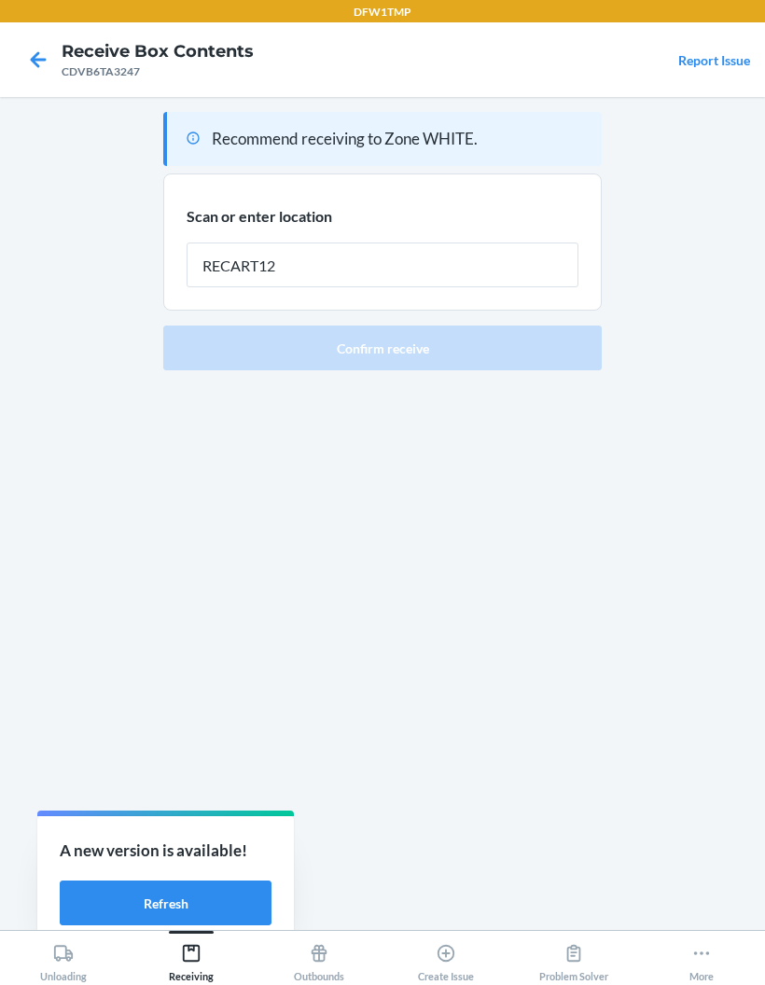
type input "RECART12"
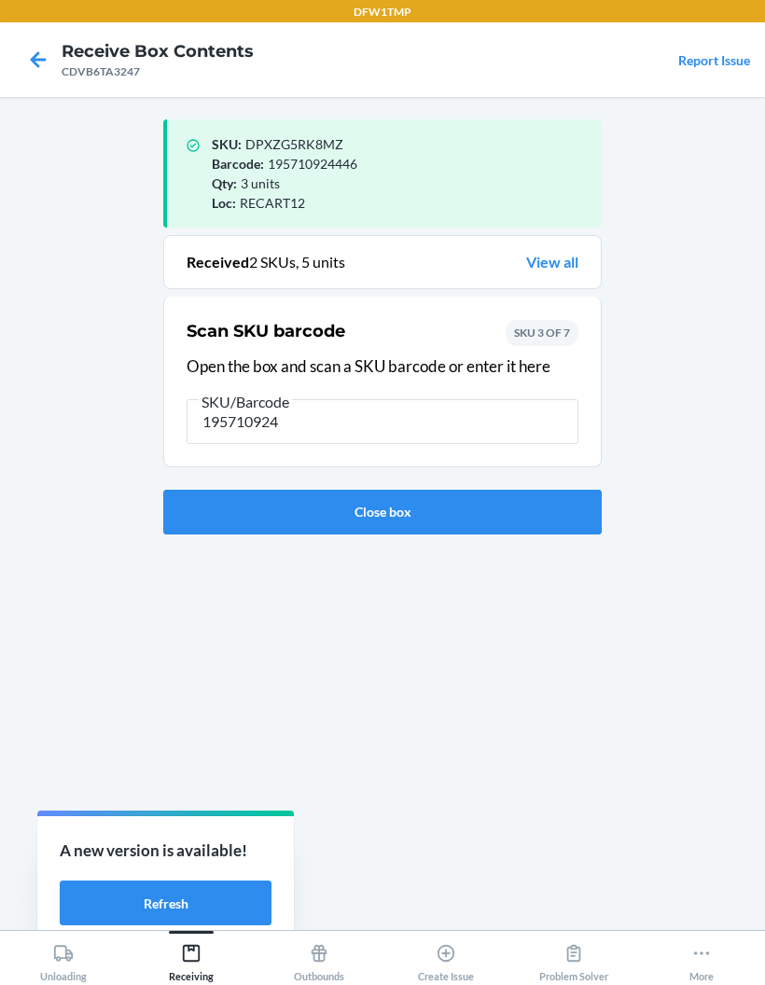
type input "1957109244"
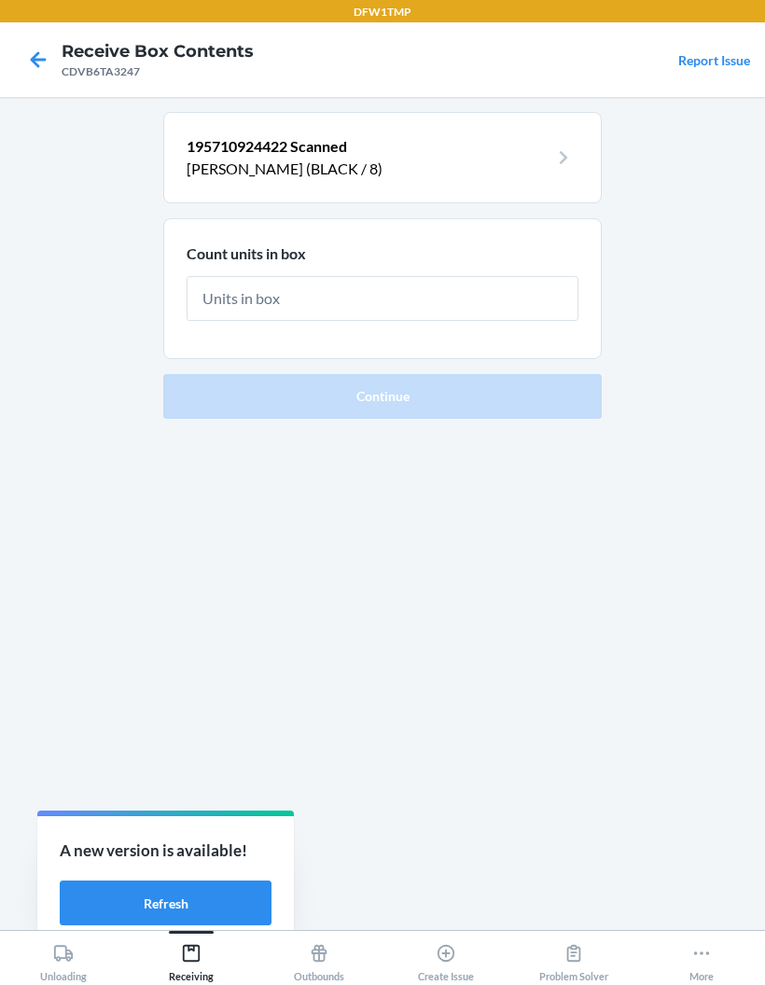
type input "3"
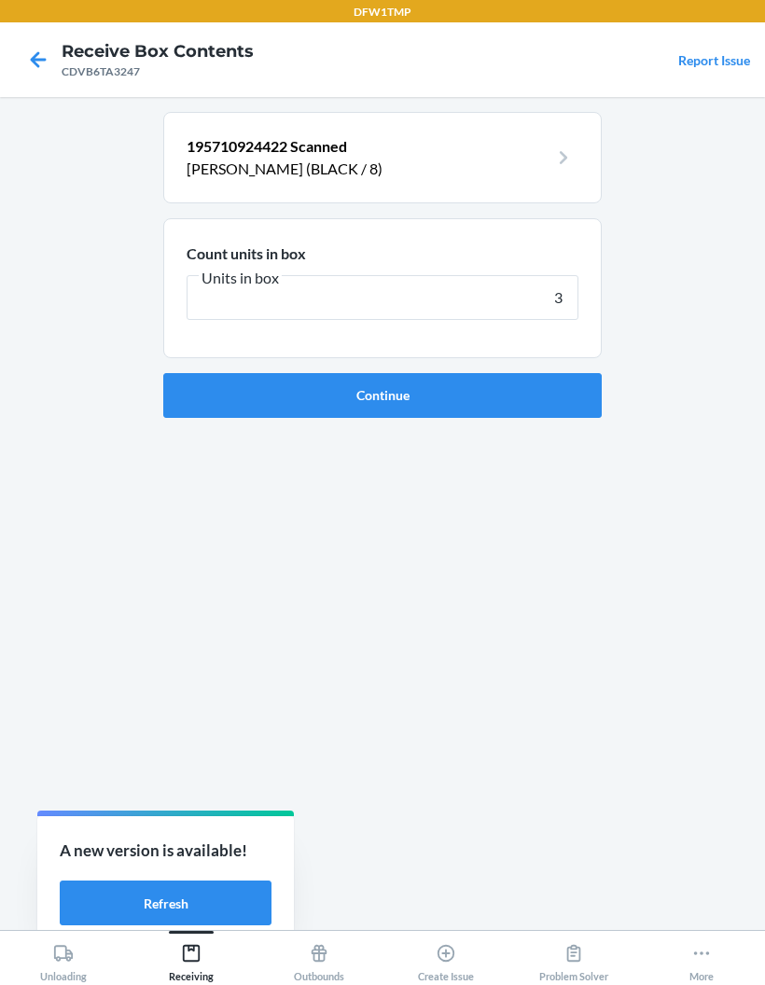
click at [422, 413] on button "Continue" at bounding box center [382, 395] width 439 height 45
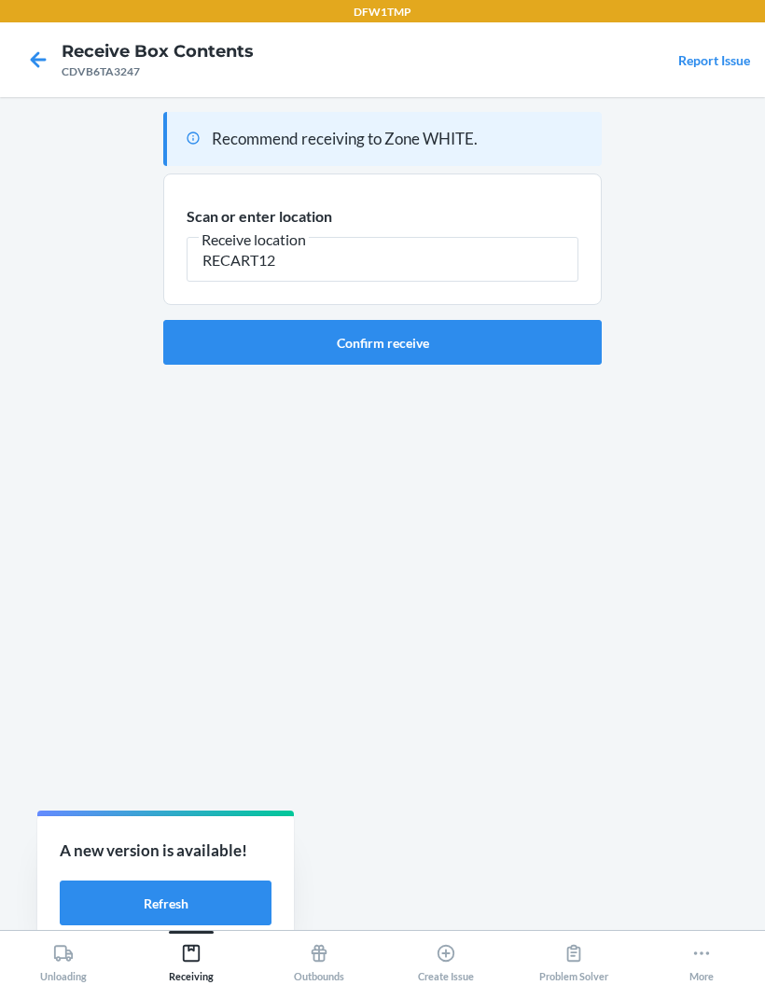
type input "RECART12"
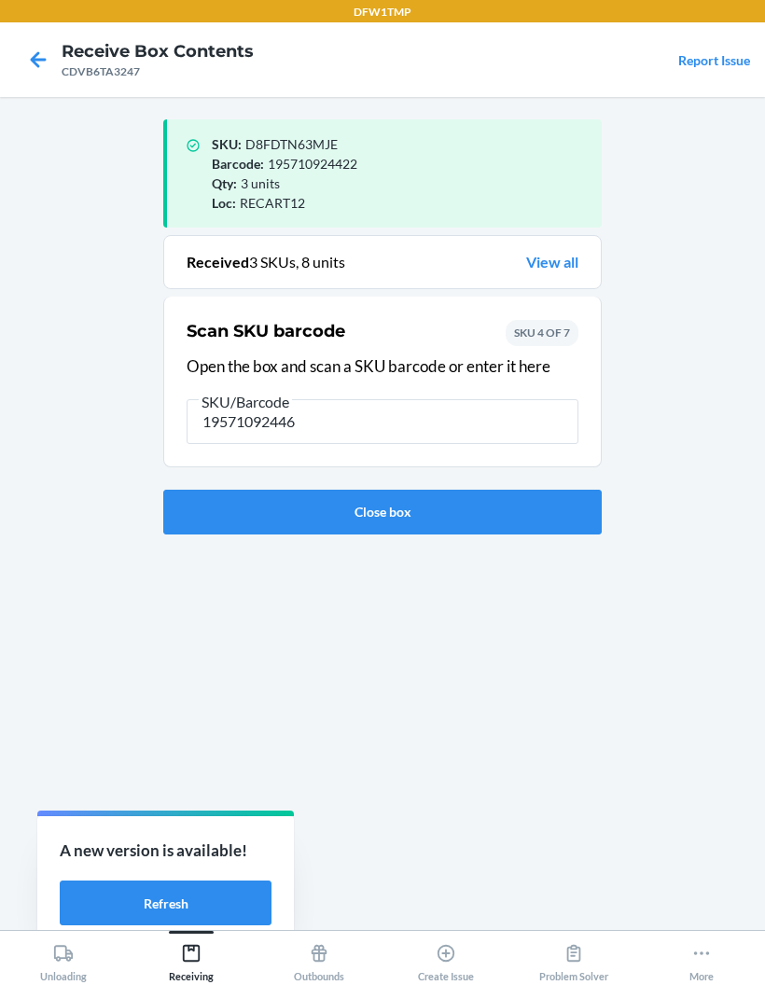
type input "195710924460"
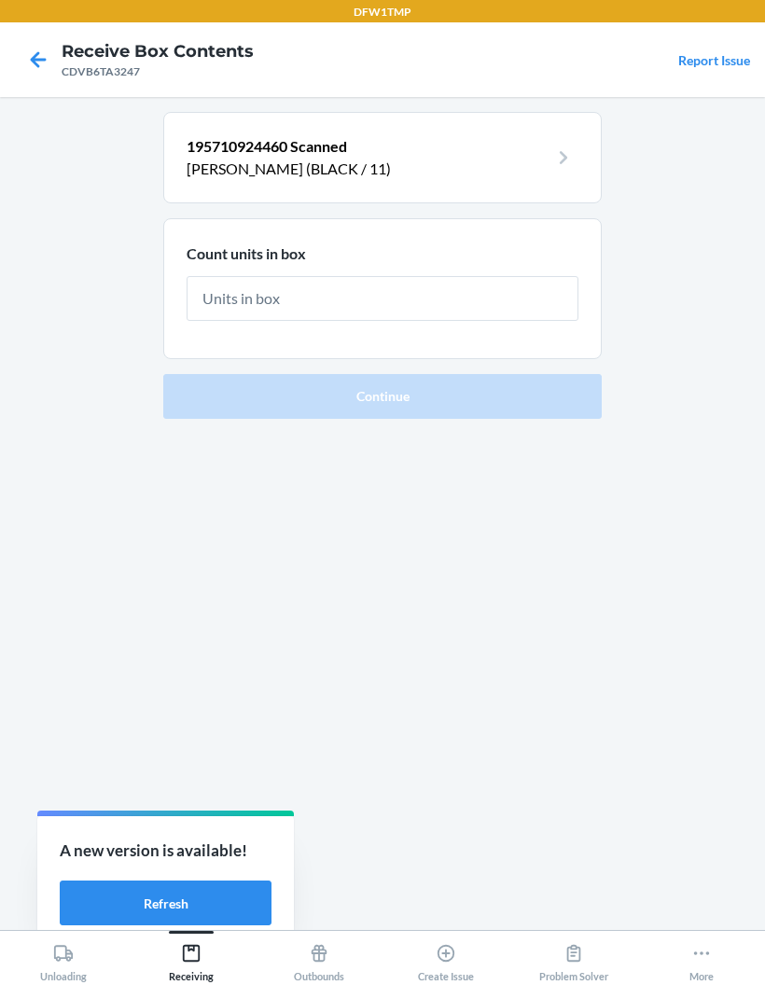
type input "1"
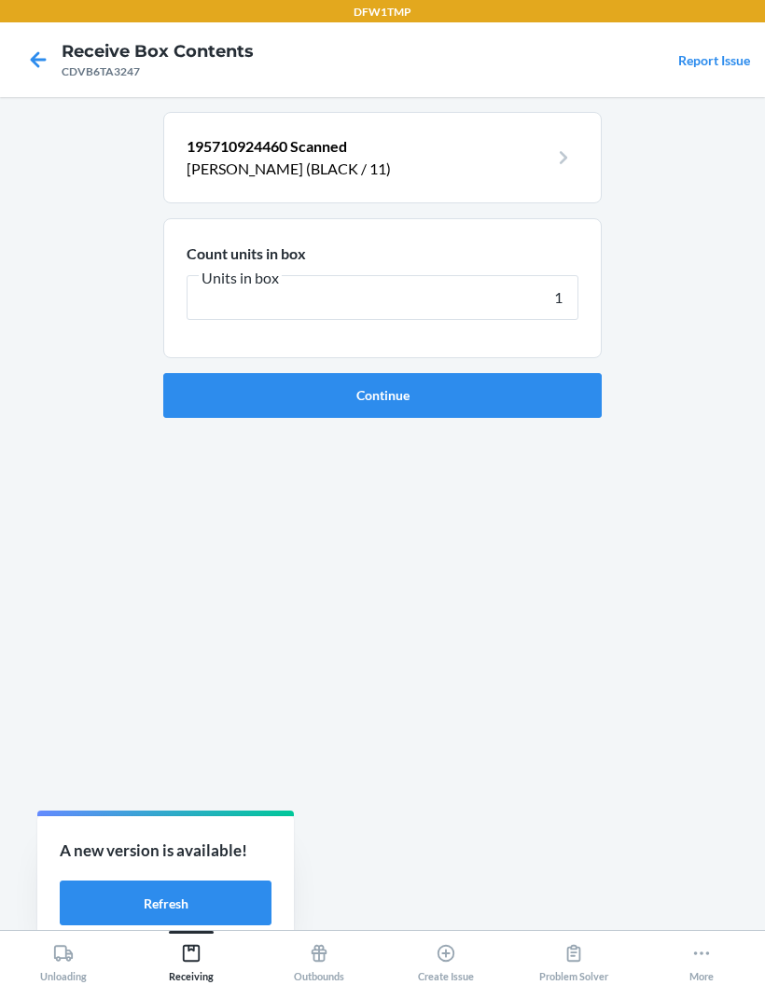
click at [234, 384] on button "Continue" at bounding box center [382, 395] width 439 height 45
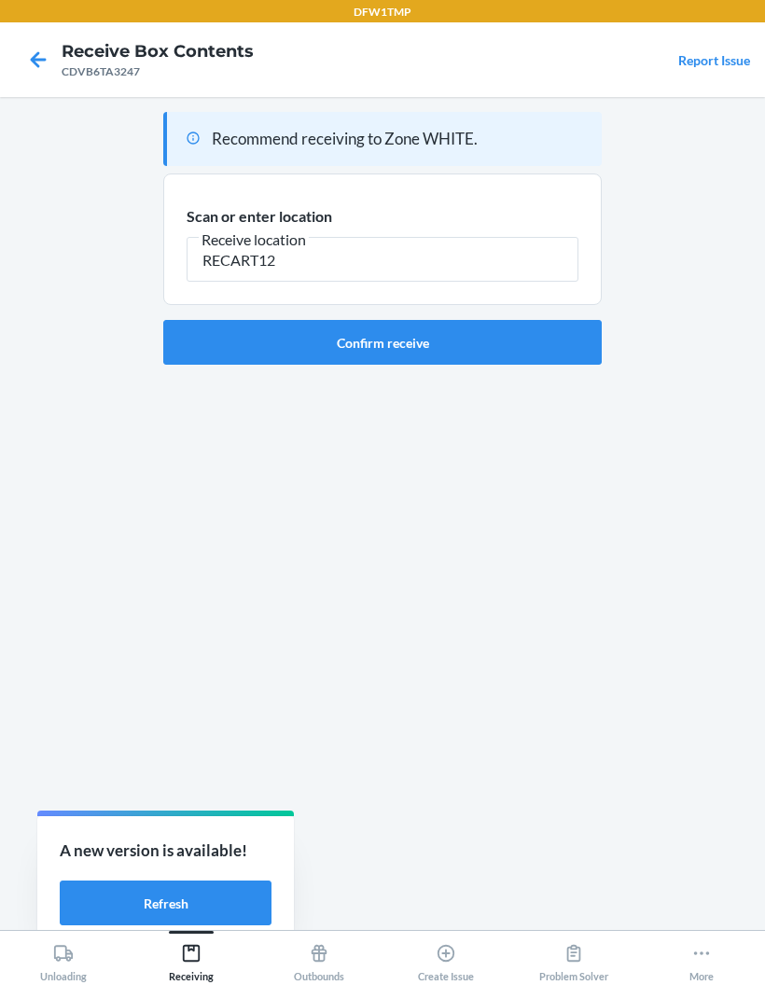
type input "RECART12"
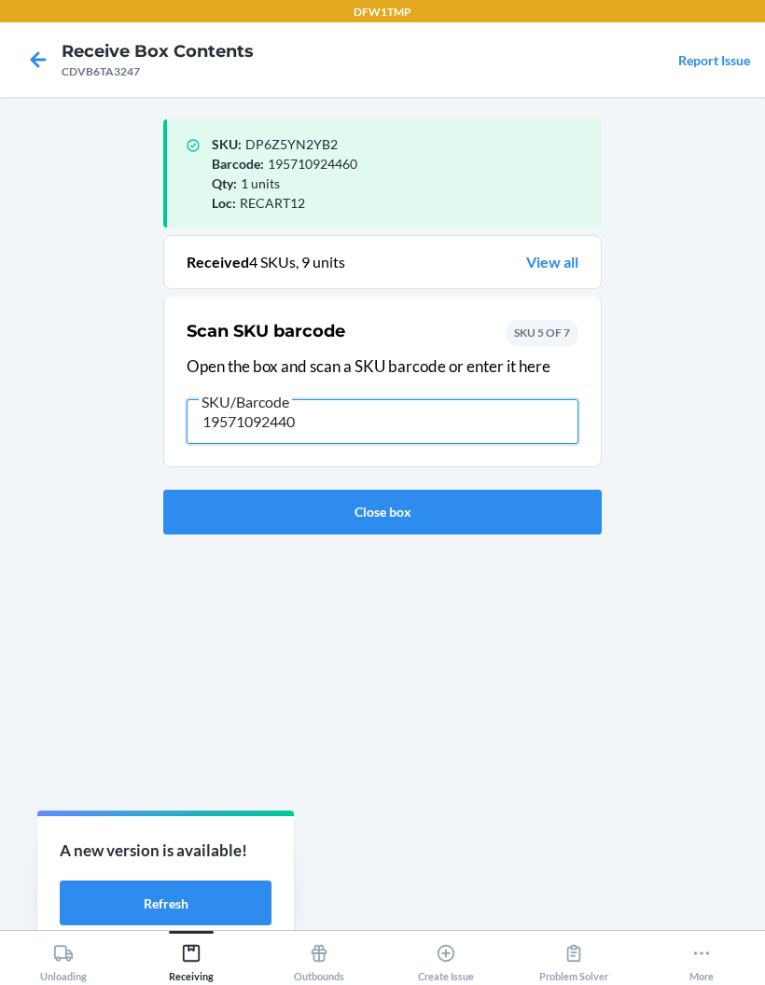
type input "195710924408"
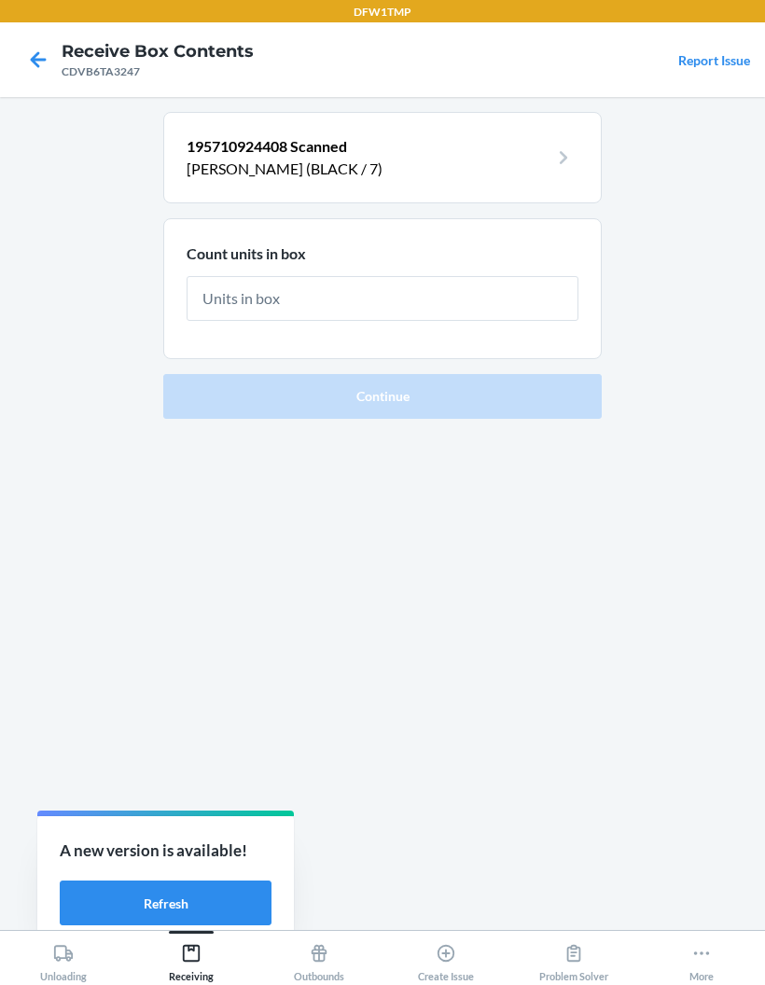
type input "1"
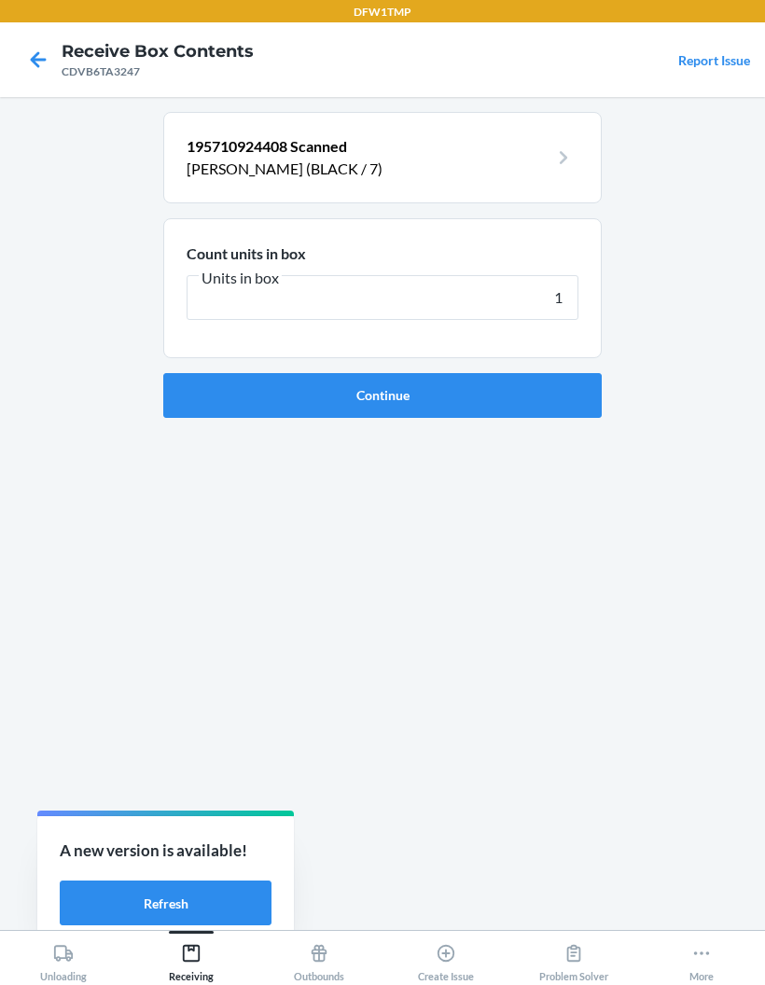
click at [545, 399] on button "Continue" at bounding box center [382, 395] width 439 height 45
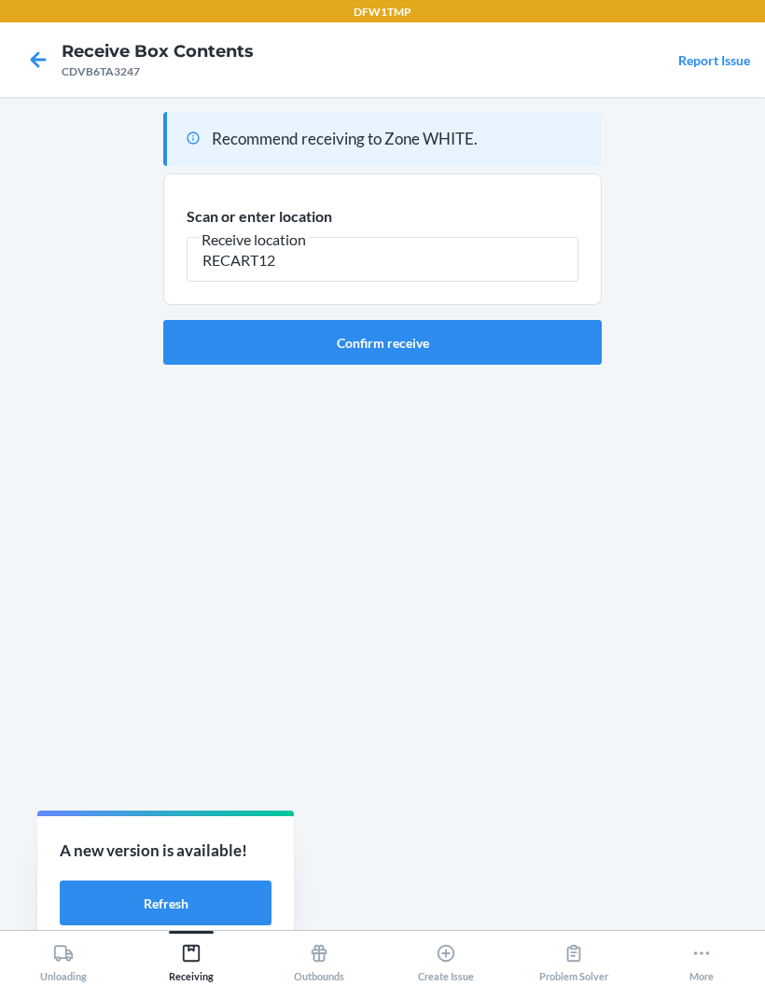
type input "RECART12"
